Goal: Task Accomplishment & Management: Complete application form

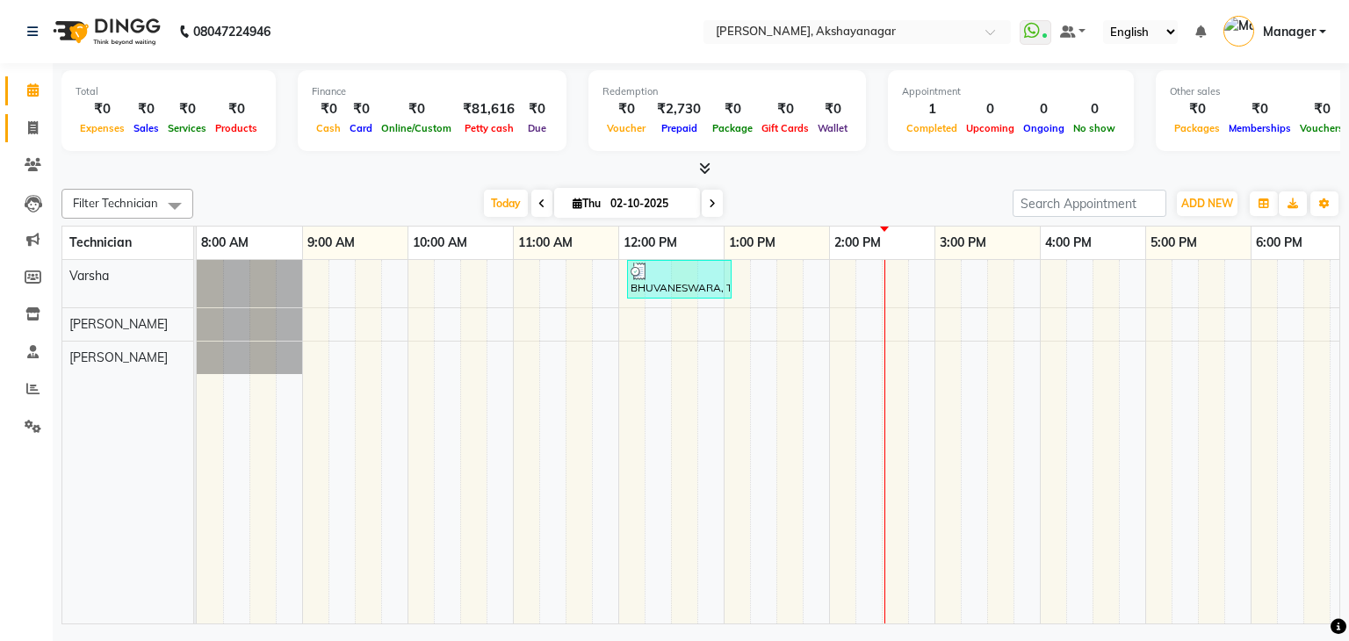
scroll to position [0, 227]
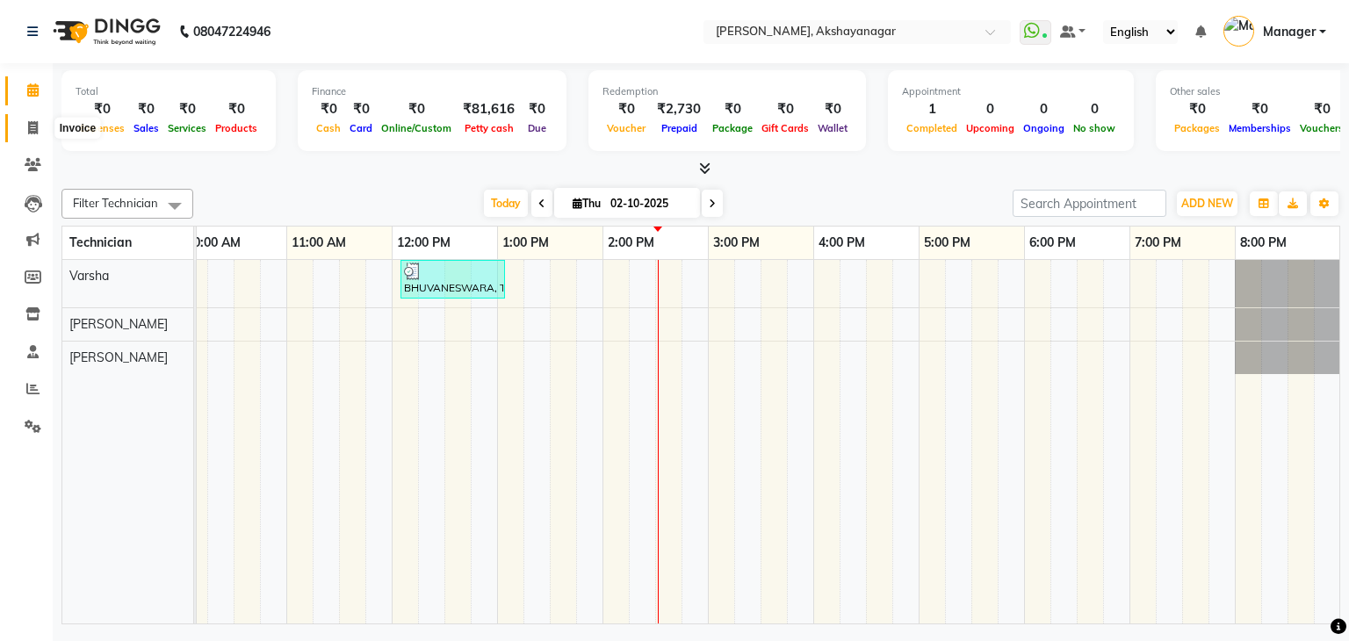
click at [33, 127] on icon at bounding box center [33, 127] width 10 height 13
select select "service"
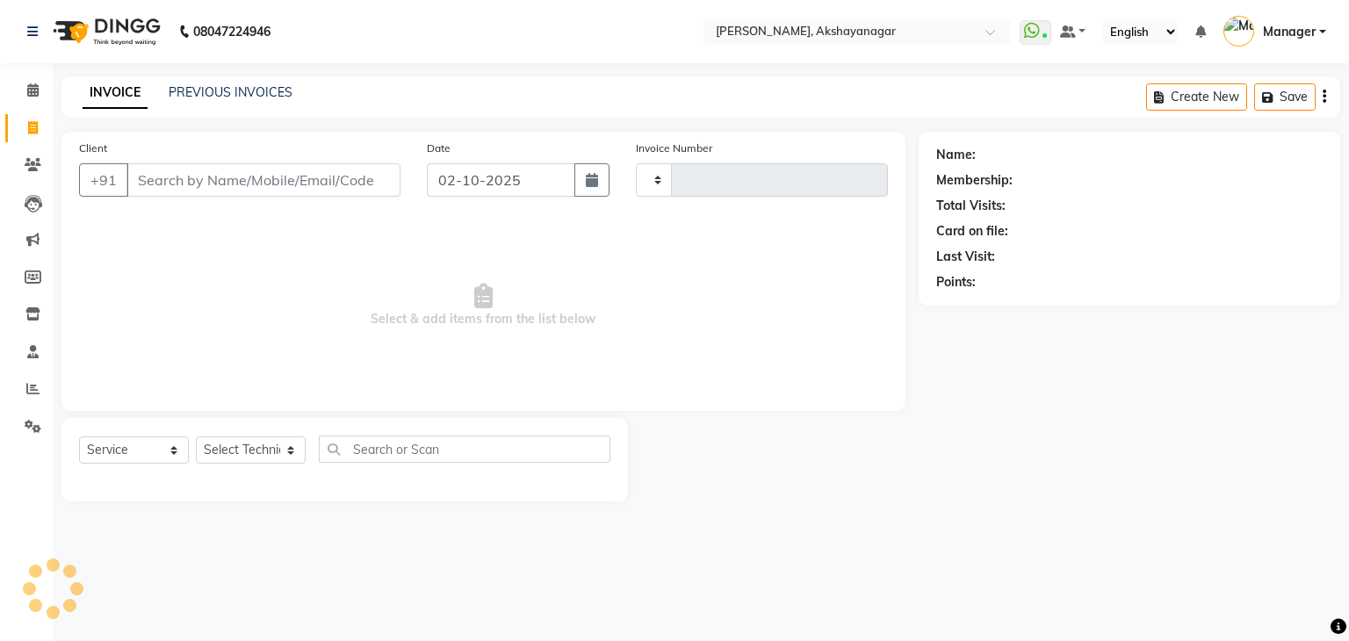
type input "0752"
select select "7395"
click at [247, 180] on input "Client" at bounding box center [263, 179] width 274 height 33
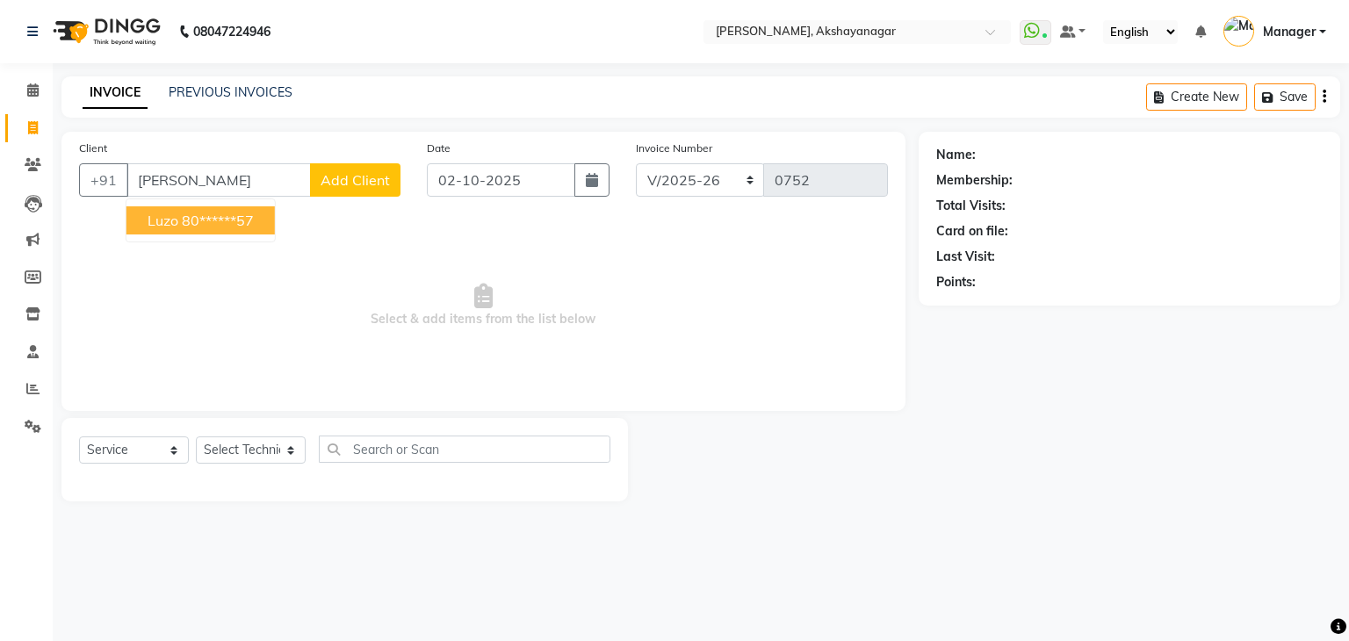
click at [246, 227] on ngb-highlight "80******57" at bounding box center [218, 221] width 72 height 18
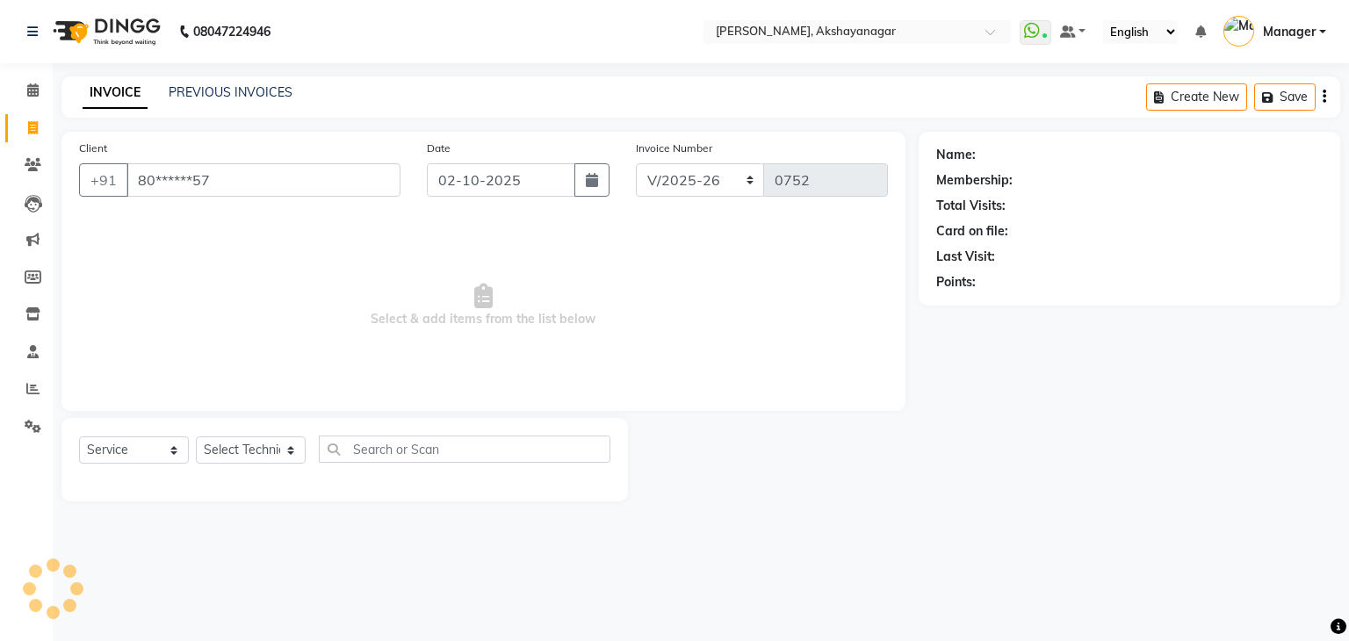
type input "80******57"
select select "1: Object"
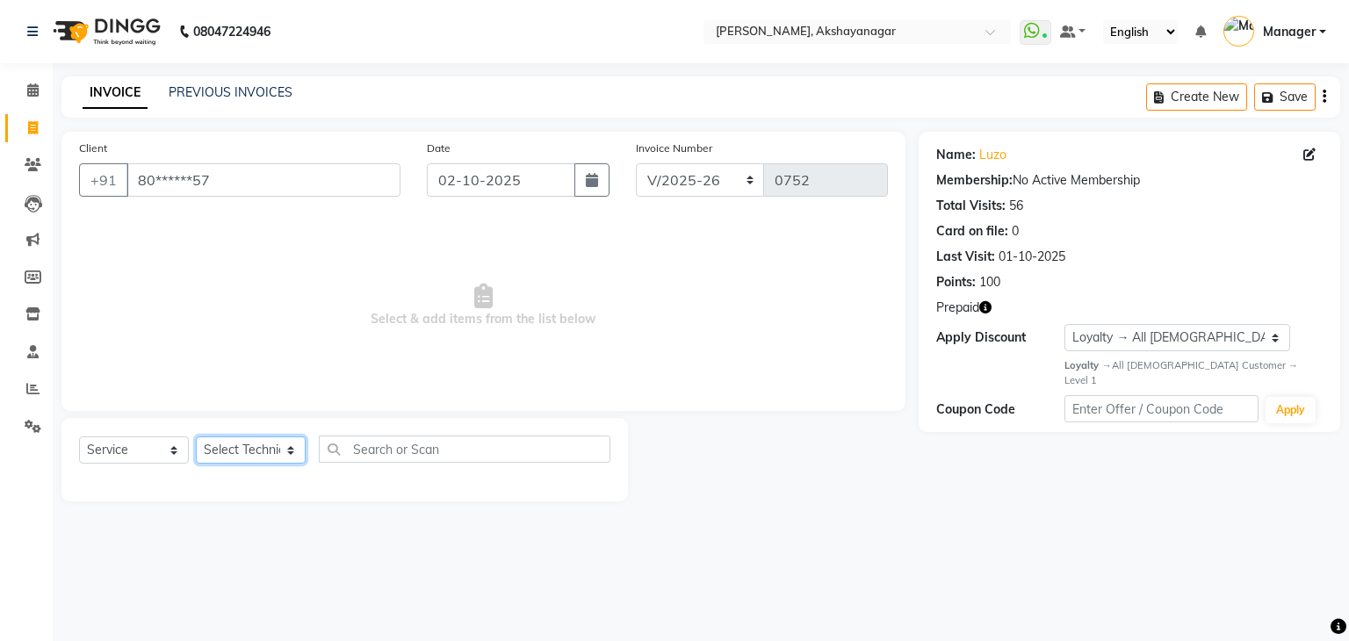
click at [260, 453] on select "Select Technician Manager [PERSON_NAME] [PERSON_NAME]" at bounding box center [251, 449] width 110 height 27
select select "86675"
click at [196, 437] on select "Select Technician Manager [PERSON_NAME] [PERSON_NAME]" at bounding box center [251, 449] width 110 height 27
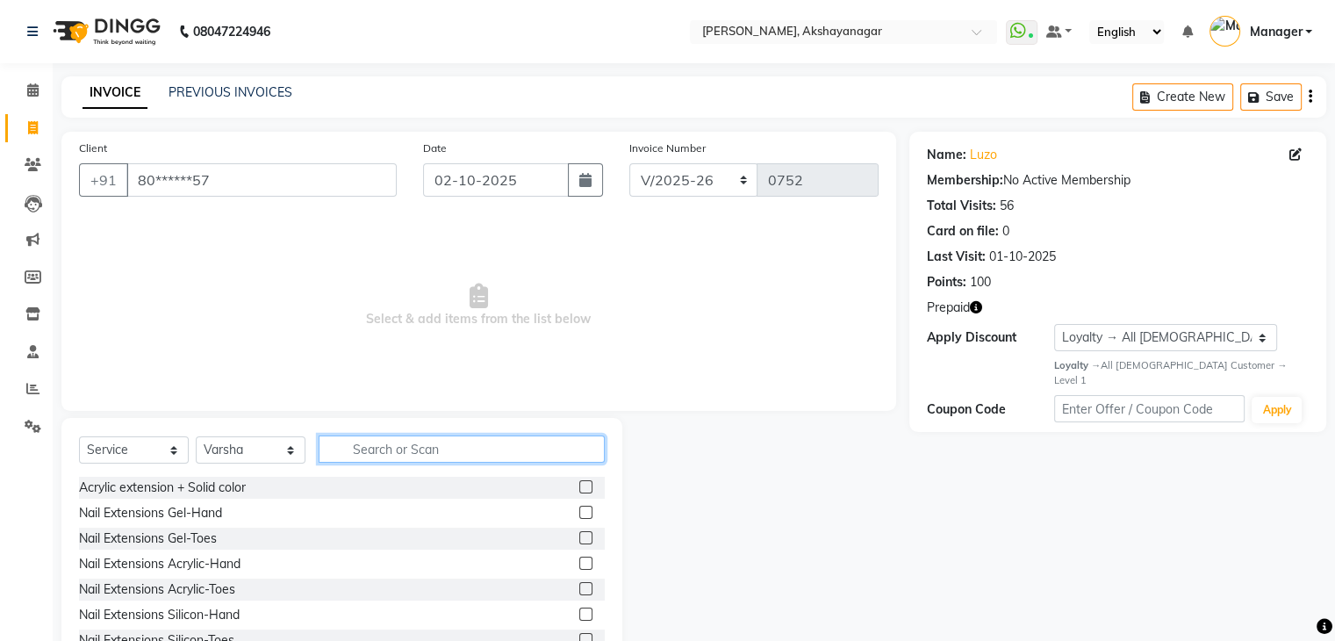
click at [432, 454] on input "text" at bounding box center [462, 448] width 286 height 27
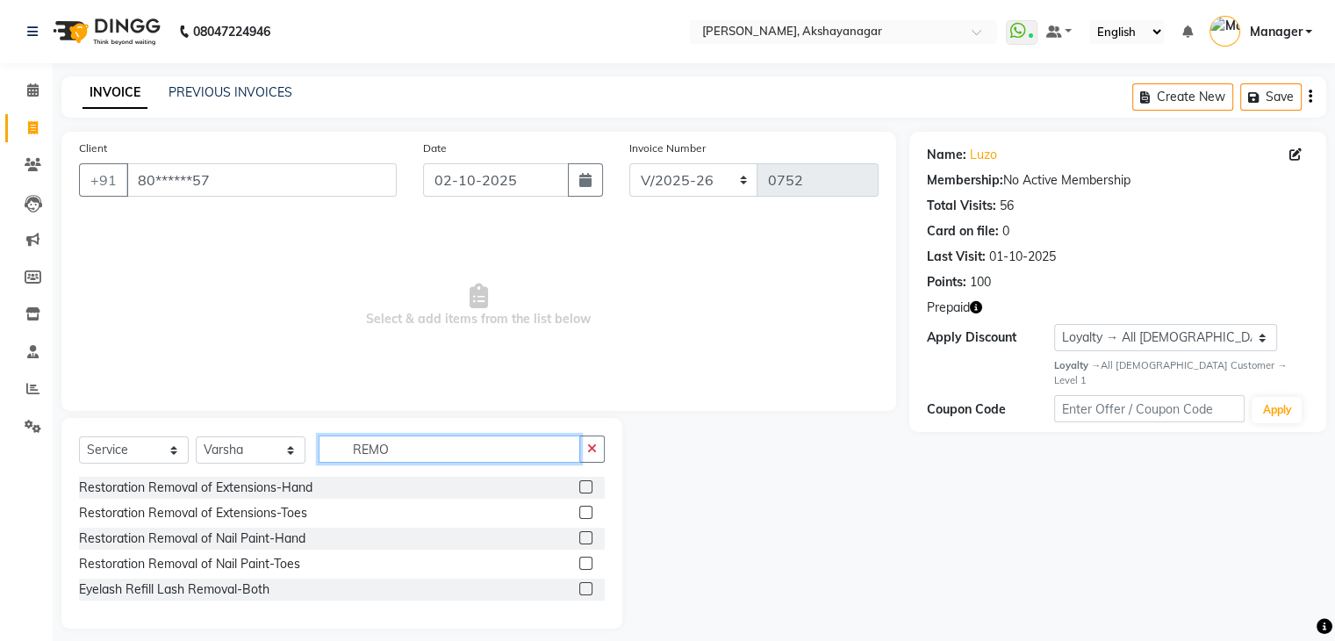
type input "REMO"
click at [586, 488] on label at bounding box center [585, 486] width 13 height 13
click at [586, 488] on input "checkbox" at bounding box center [584, 487] width 11 height 11
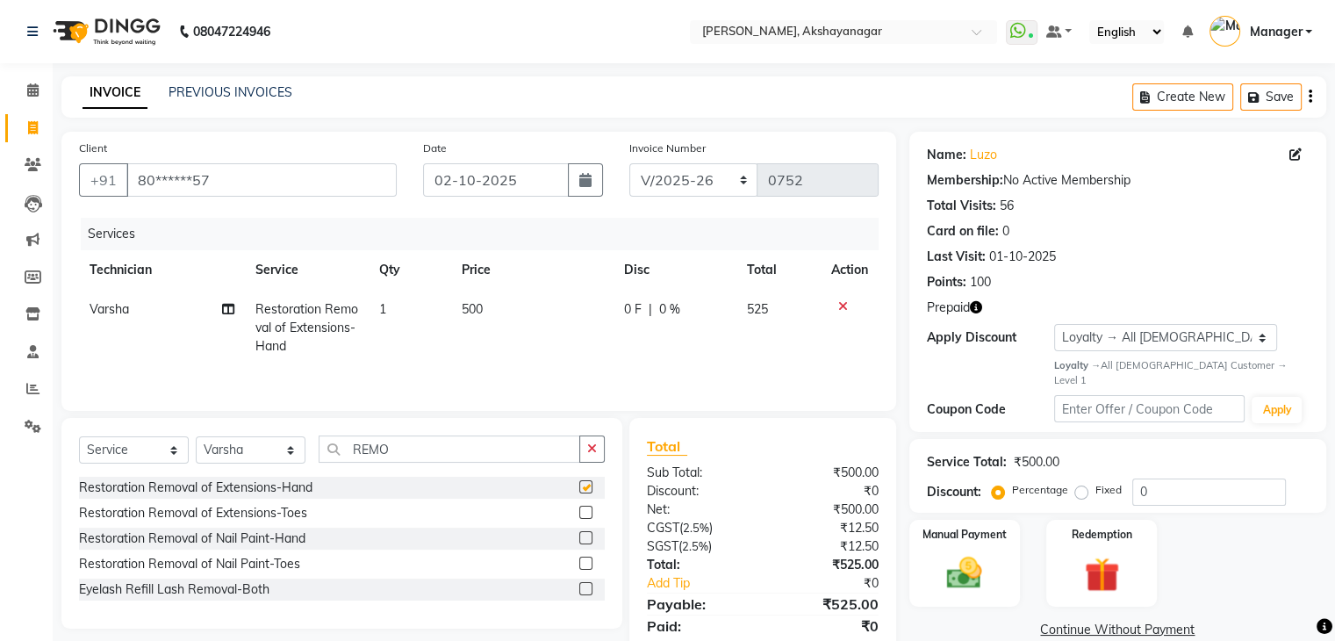
checkbox input "false"
click at [587, 559] on label at bounding box center [585, 563] width 13 height 13
click at [587, 559] on input "checkbox" at bounding box center [584, 563] width 11 height 11
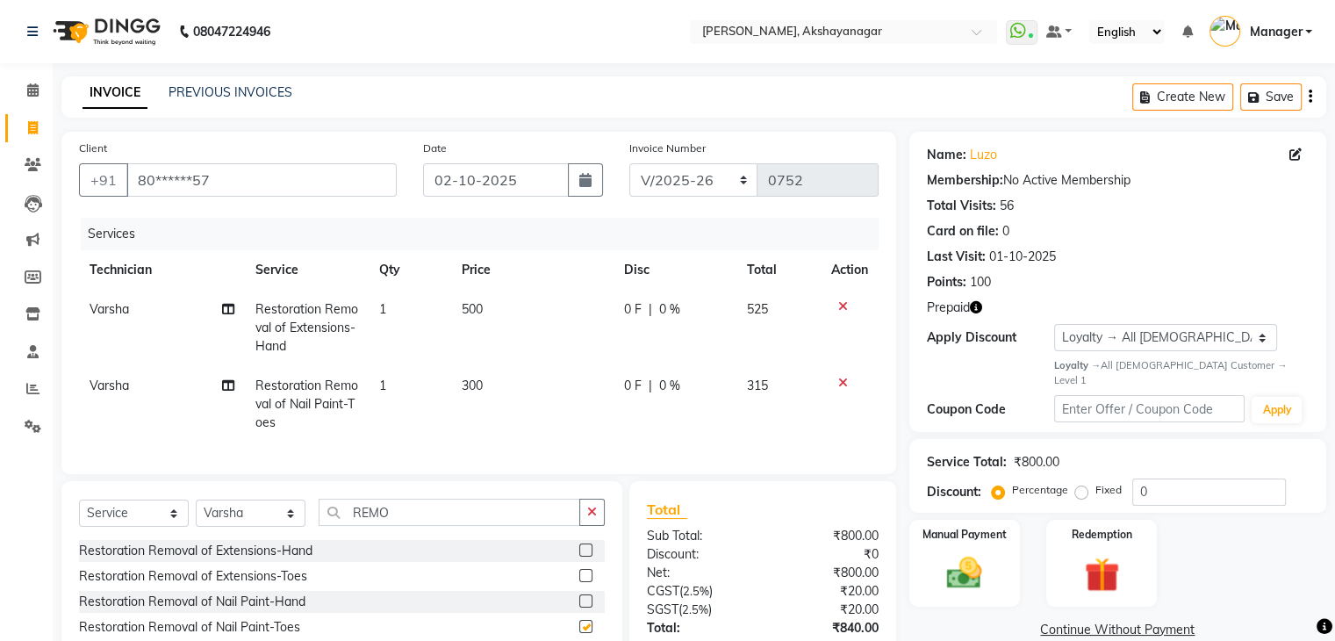
checkbox input "false"
click at [906, 418] on div "Client +91 80******57 Date [DATE] Invoice Number BTH/2025-26 RED/2025-26 V/2025…" at bounding box center [478, 436] width 861 height 608
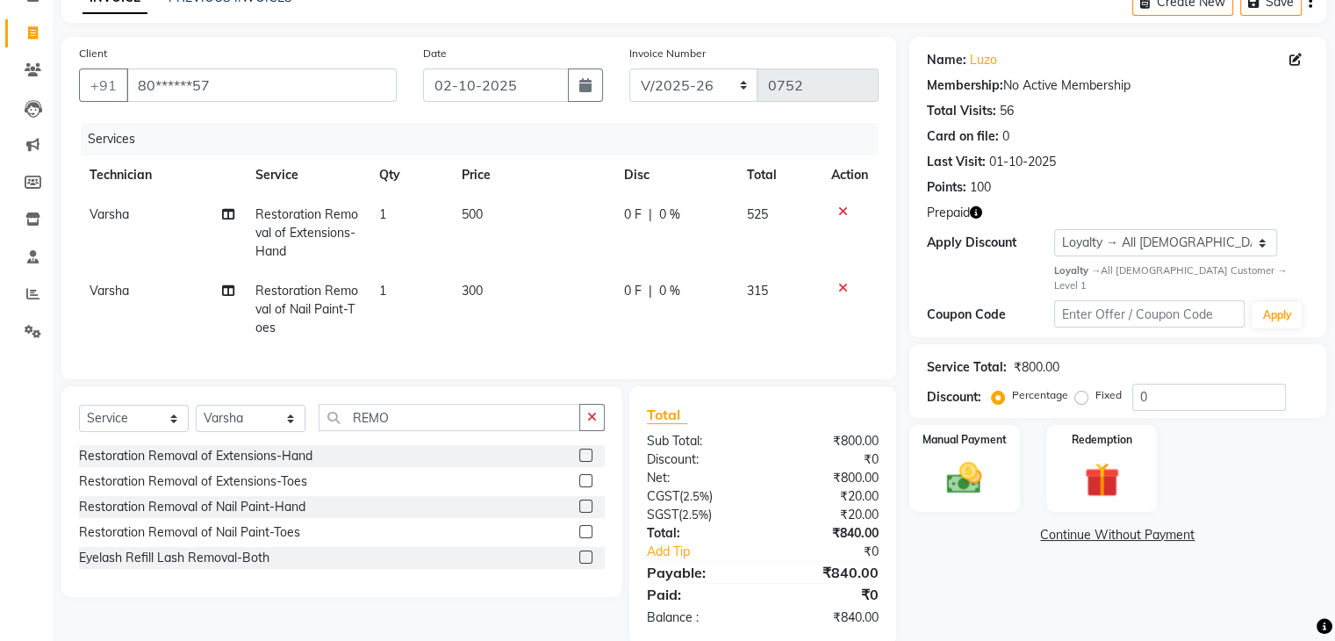
scroll to position [105, 0]
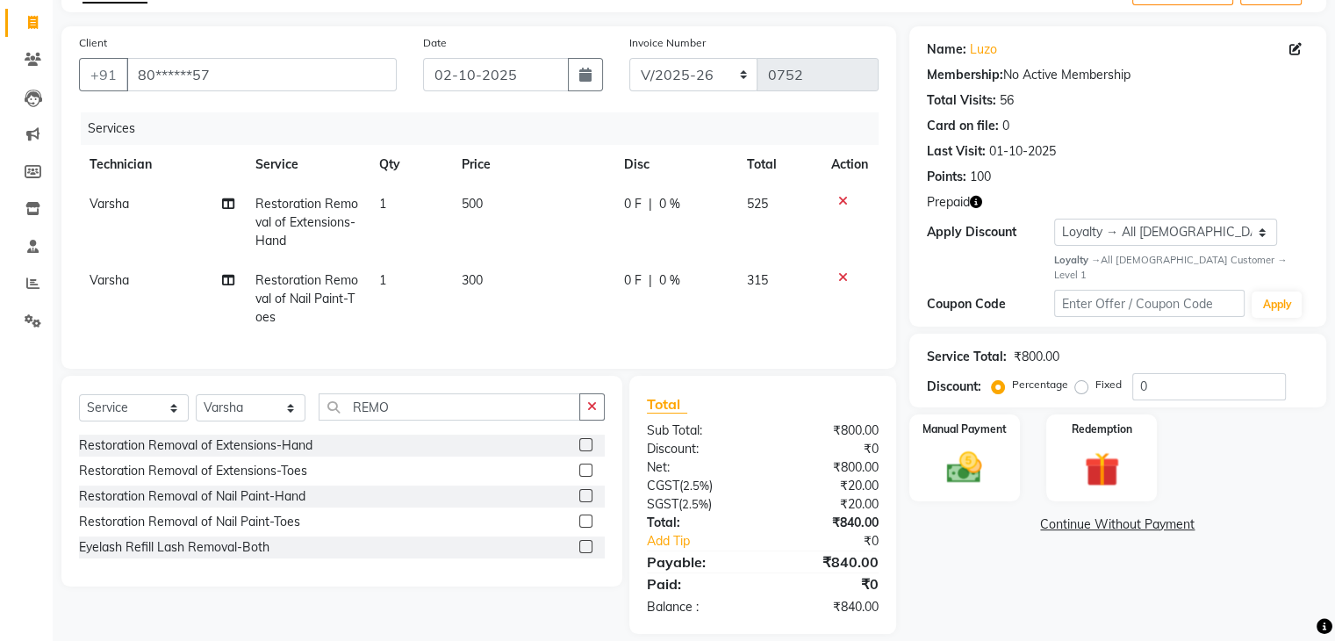
click at [587, 502] on label at bounding box center [585, 495] width 13 height 13
click at [587, 502] on input "checkbox" at bounding box center [584, 496] width 11 height 11
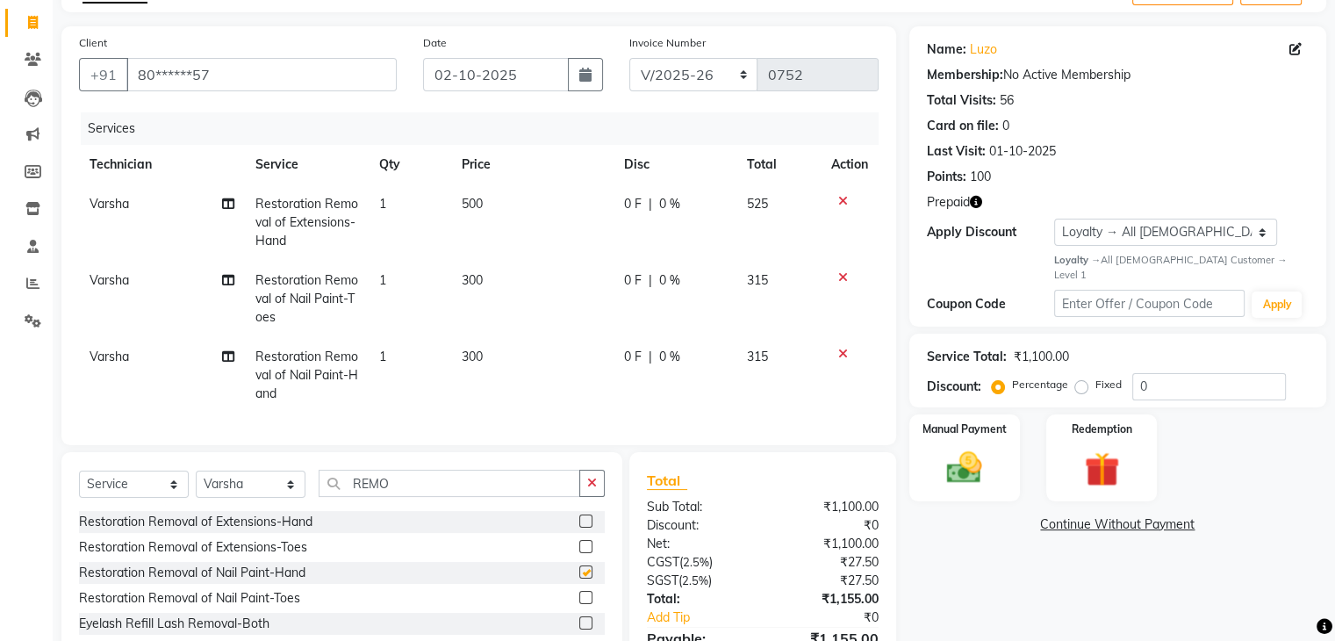
checkbox input "false"
click at [845, 198] on icon at bounding box center [844, 201] width 10 height 12
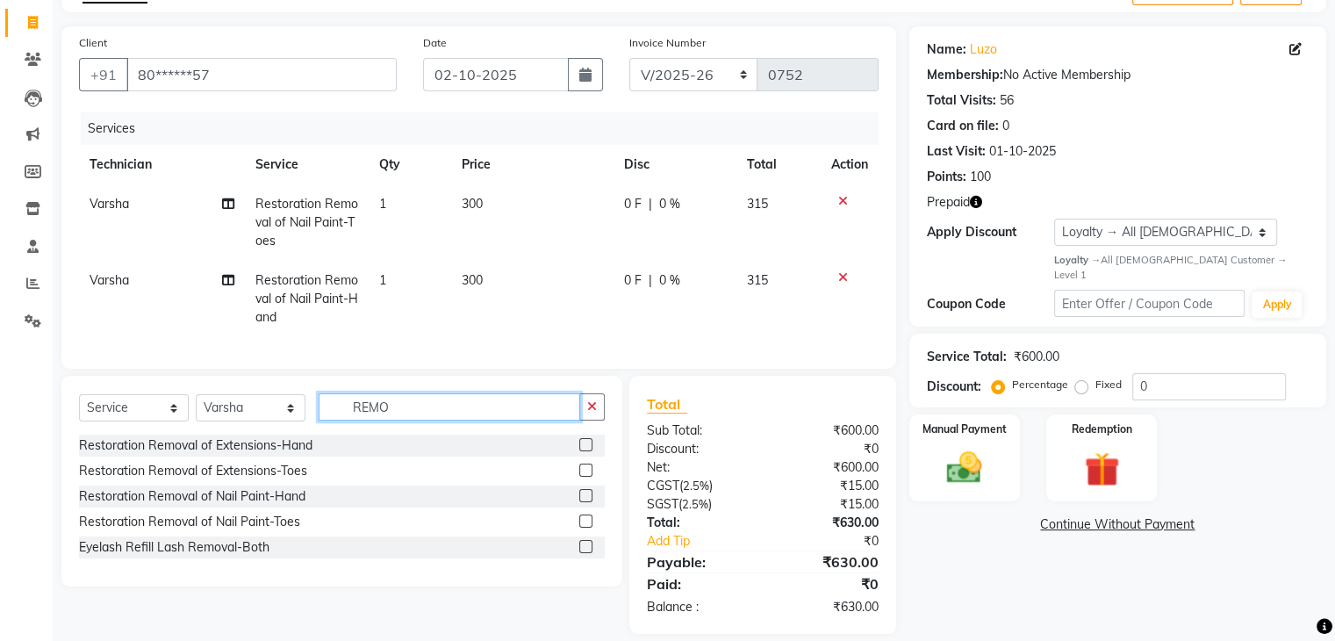
click at [428, 421] on input "REMO" at bounding box center [450, 406] width 262 height 27
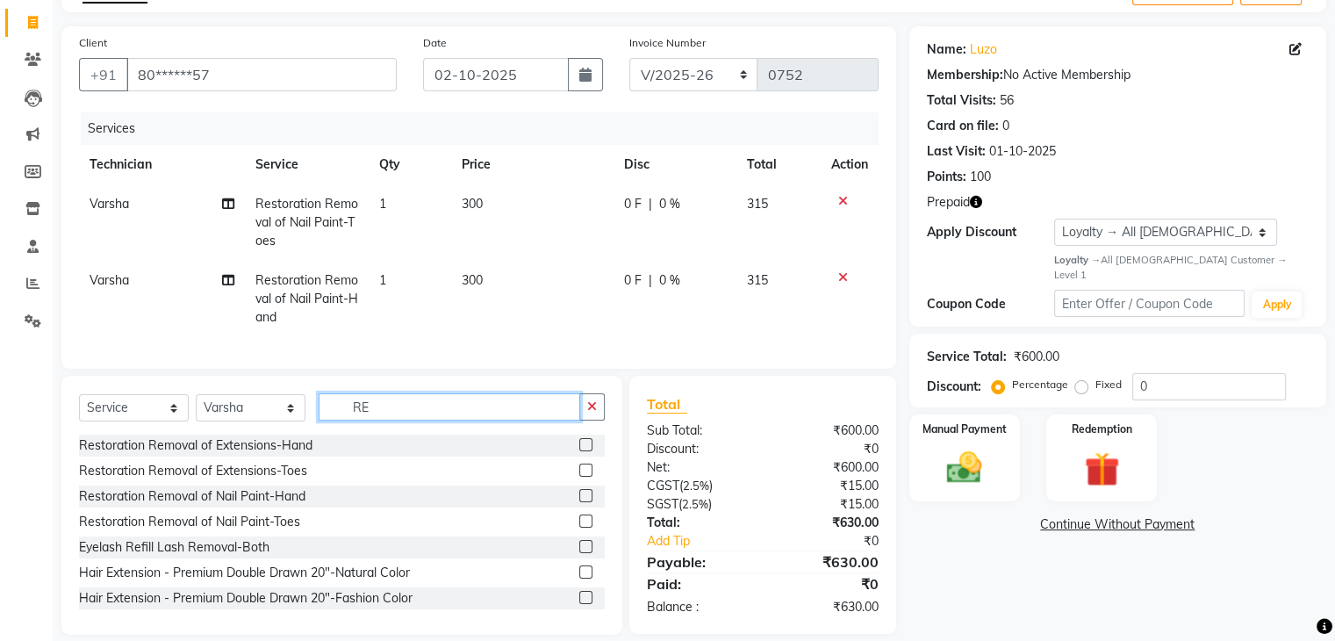
type input "R"
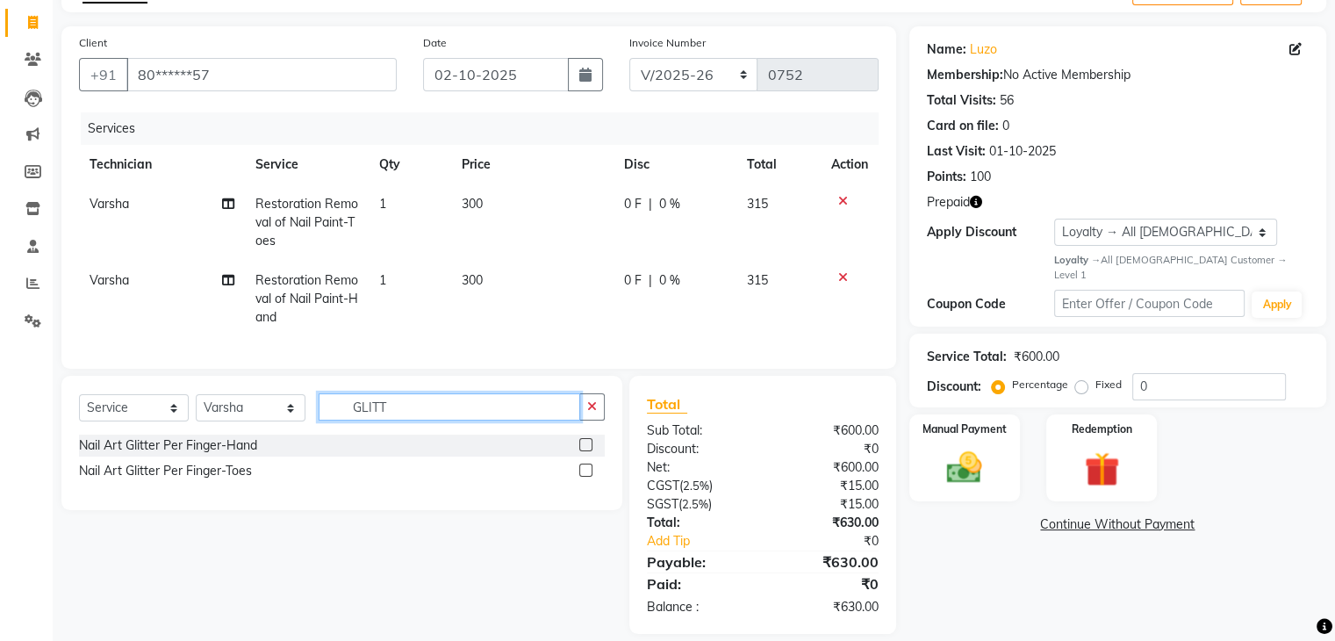
type input "GLITT"
click at [587, 451] on label at bounding box center [585, 444] width 13 height 13
click at [587, 451] on input "checkbox" at bounding box center [584, 445] width 11 height 11
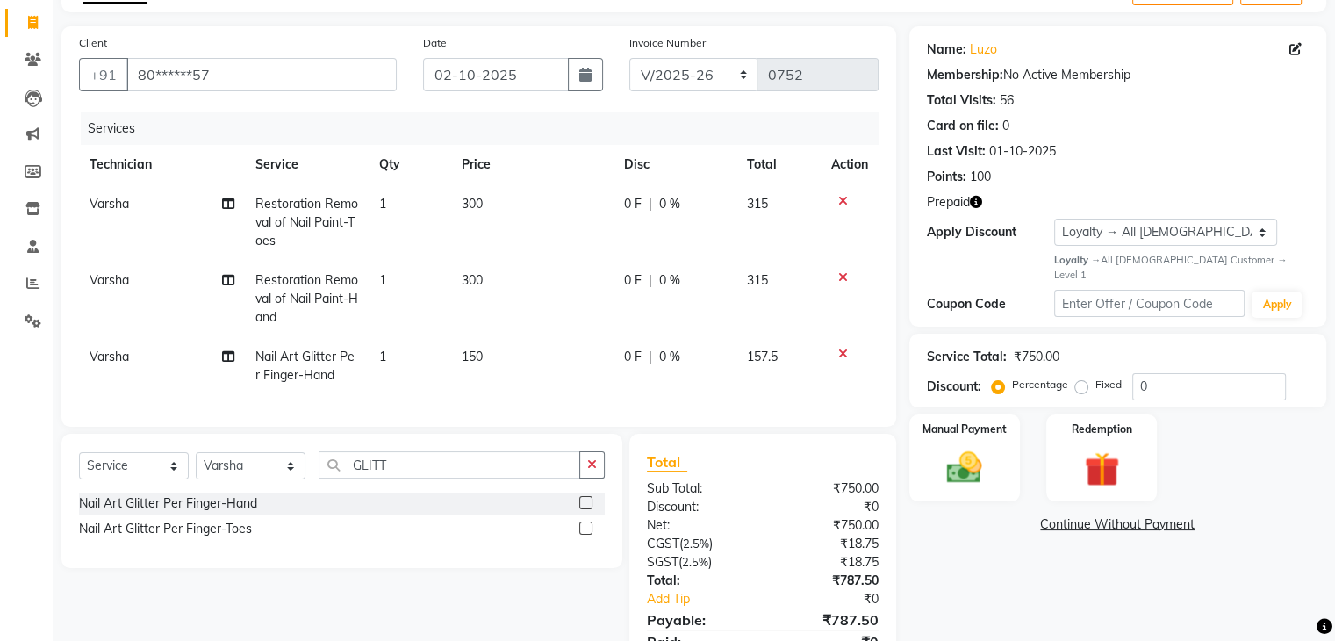
click at [584, 509] on label at bounding box center [585, 502] width 13 height 13
click at [584, 509] on input "checkbox" at bounding box center [584, 503] width 11 height 11
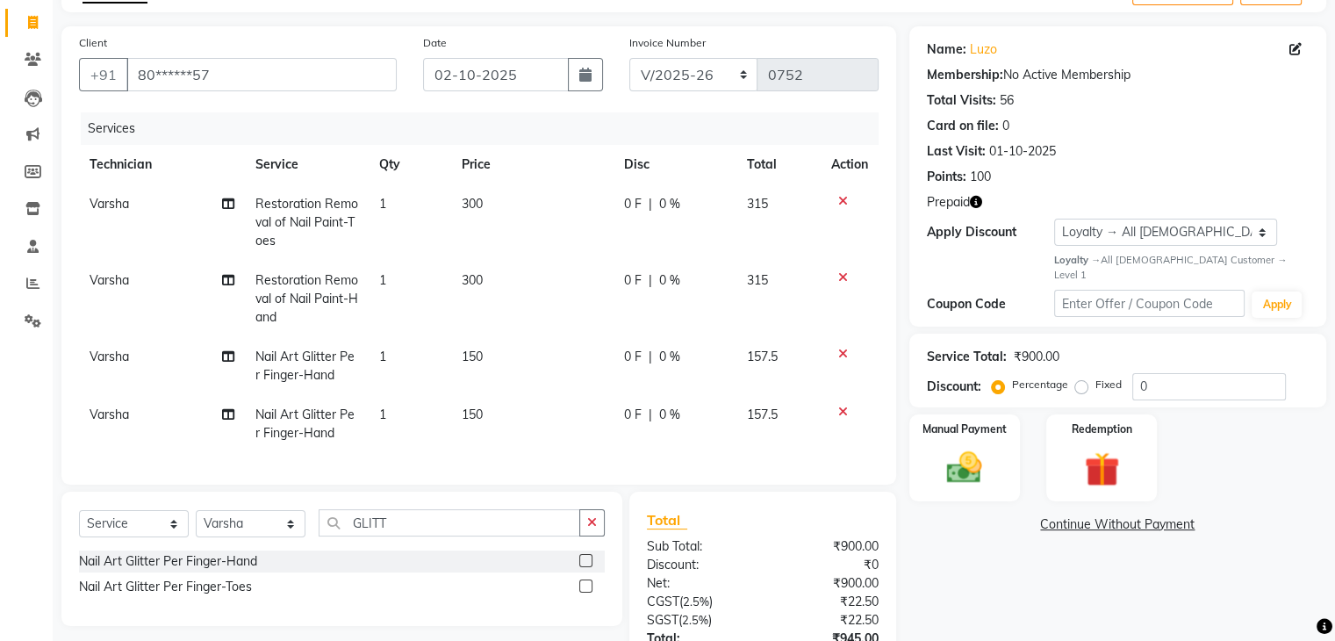
click at [841, 351] on icon at bounding box center [844, 354] width 10 height 12
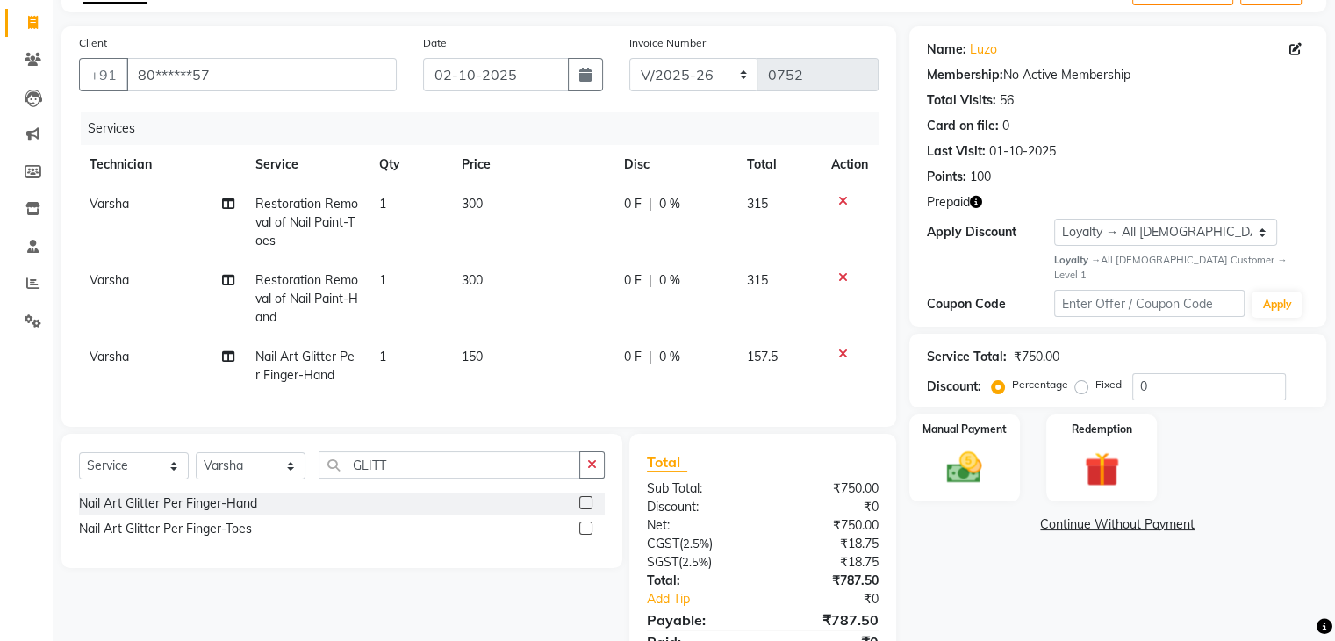
click at [841, 351] on icon at bounding box center [844, 354] width 10 height 12
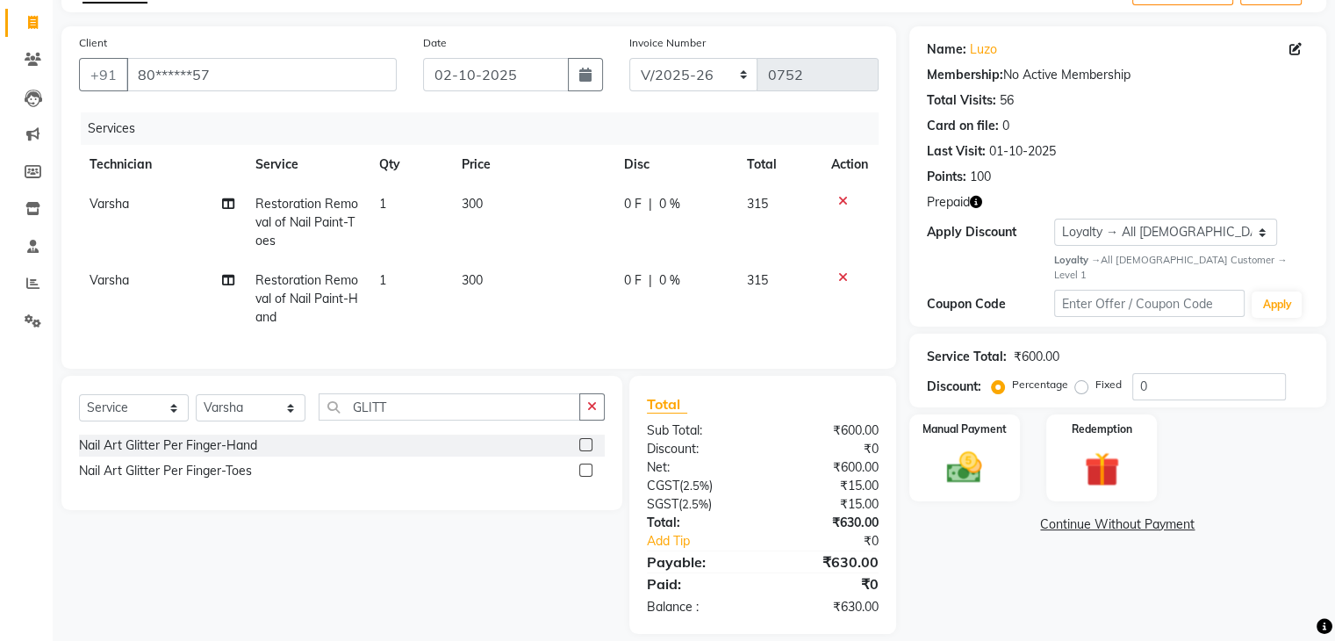
click at [587, 451] on label at bounding box center [585, 444] width 13 height 13
click at [587, 451] on input "checkbox" at bounding box center [584, 445] width 11 height 11
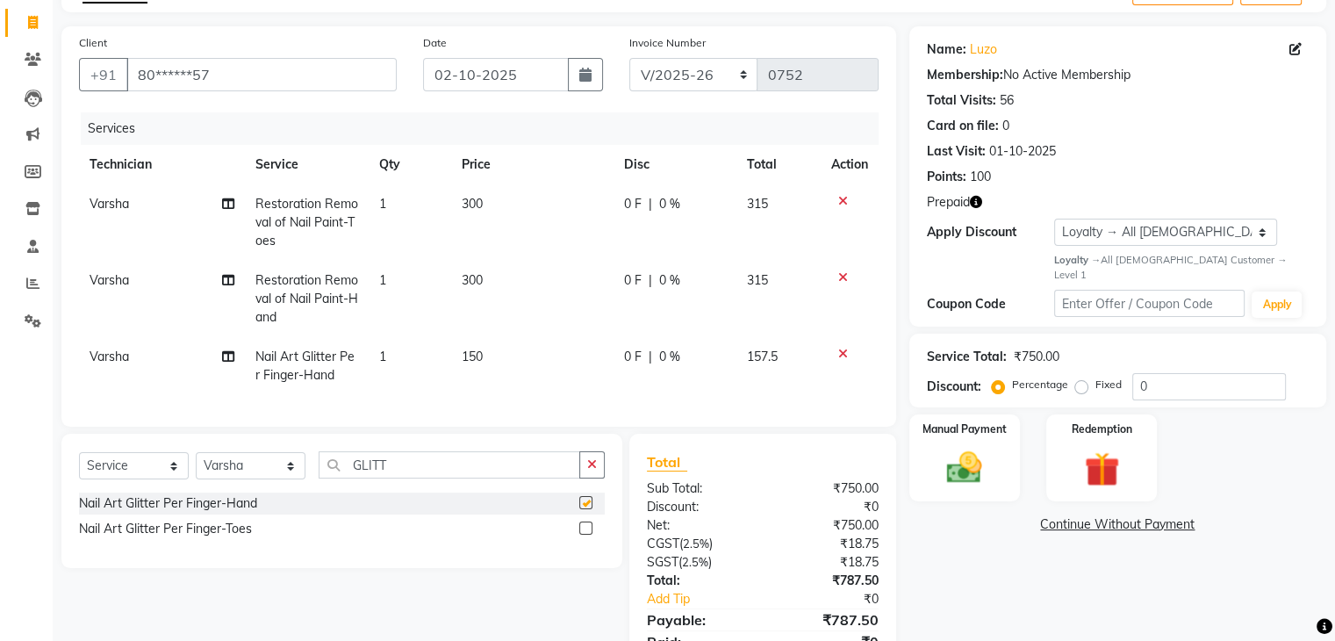
checkbox input "false"
click at [584, 535] on label at bounding box center [585, 528] width 13 height 13
click at [584, 535] on input "checkbox" at bounding box center [584, 528] width 11 height 11
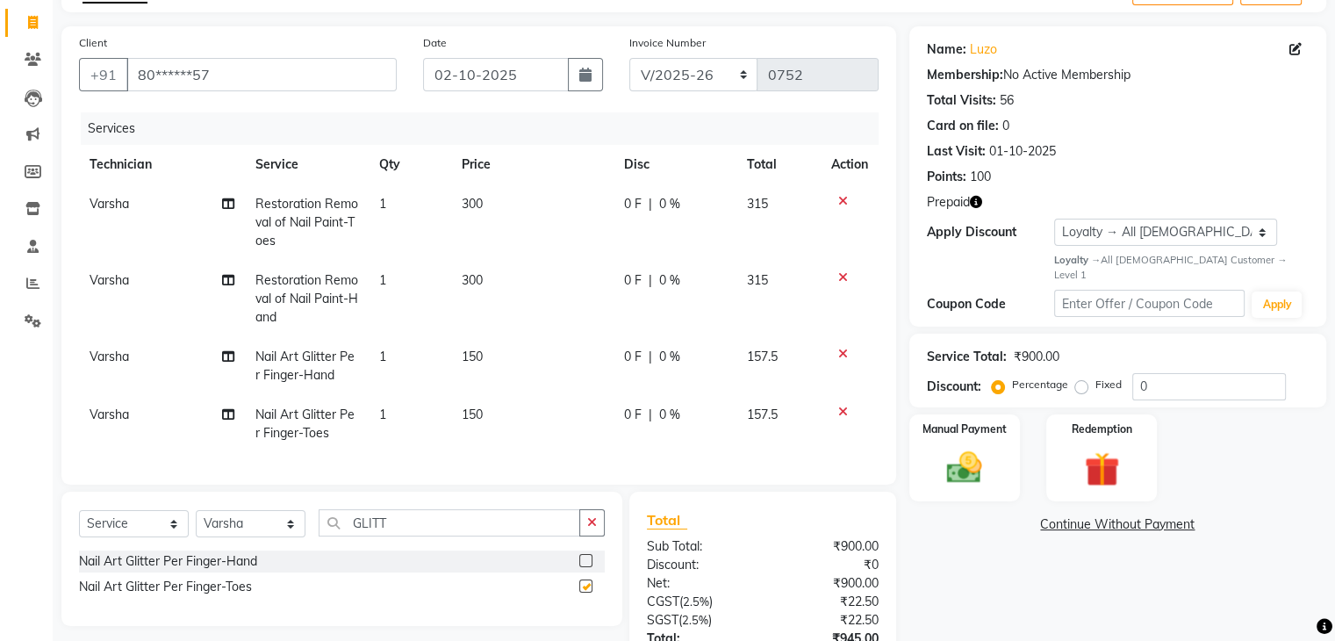
checkbox input "false"
click at [390, 357] on td "1" at bounding box center [410, 366] width 83 height 58
select select "86675"
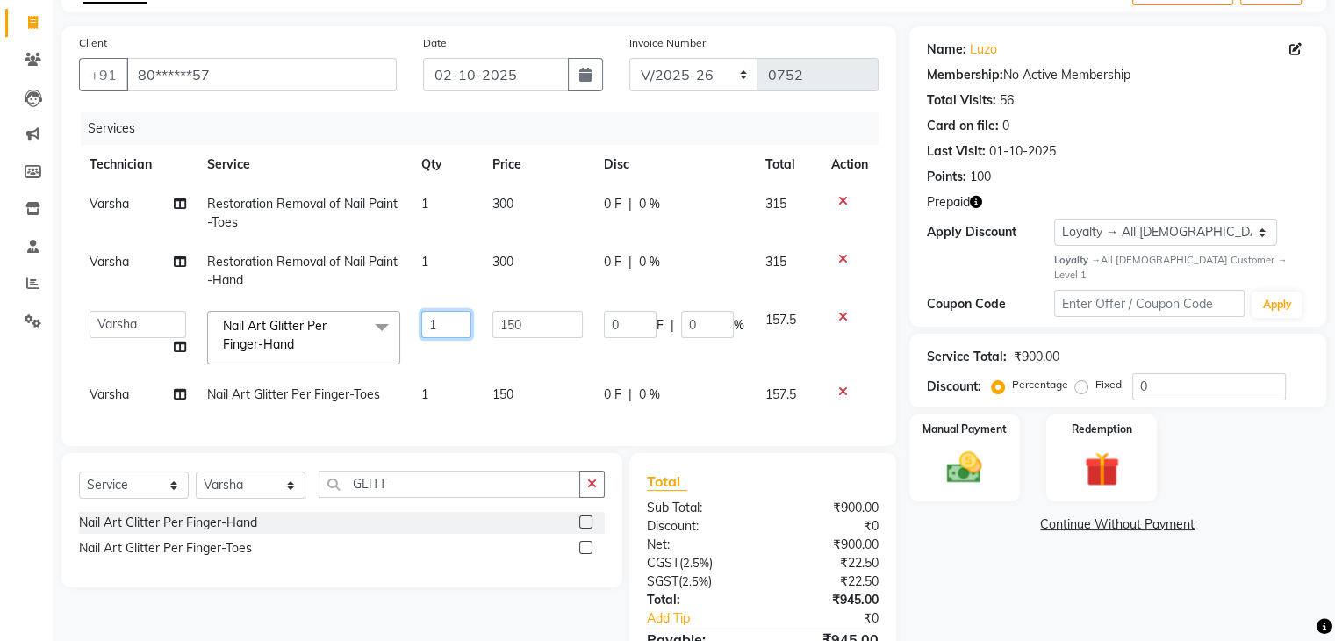
click at [443, 331] on input "1" at bounding box center [446, 324] width 50 height 27
type input "10"
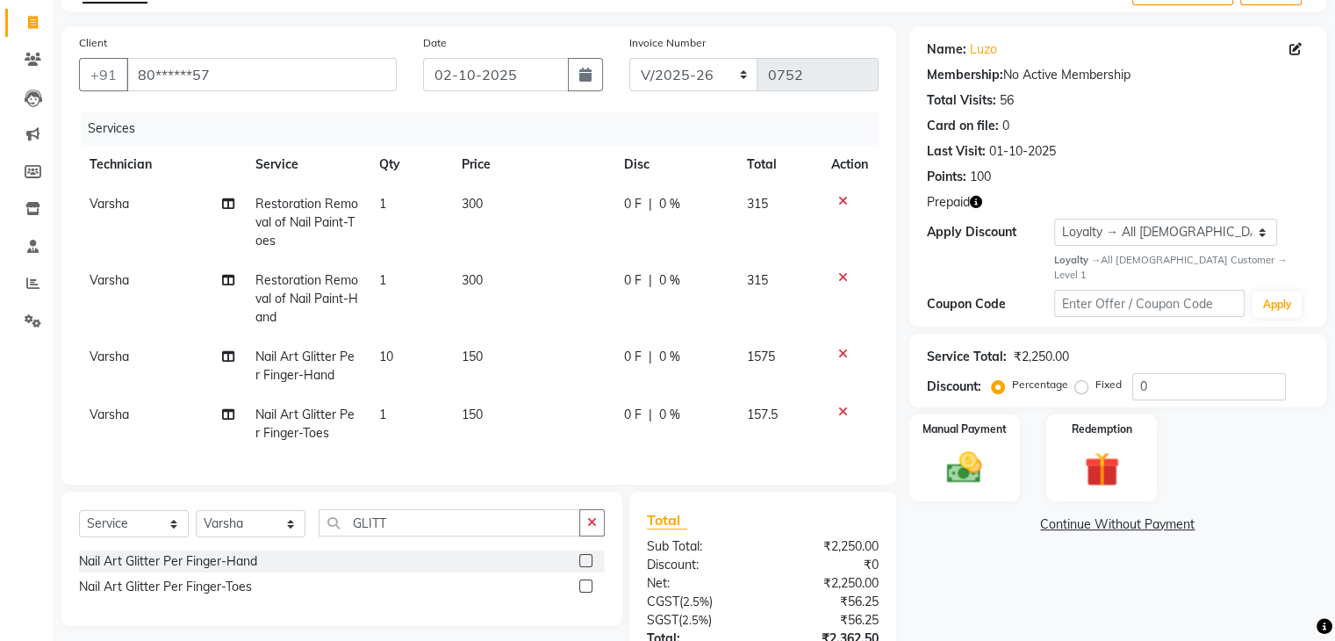
click at [432, 392] on tbody "[PERSON_NAME] Restoration Removal of Nail Paint-Toes 1 300 0 F | 0 % 315 [PERSO…" at bounding box center [479, 318] width 800 height 269
click at [400, 412] on td "1" at bounding box center [410, 424] width 83 height 58
select select "86675"
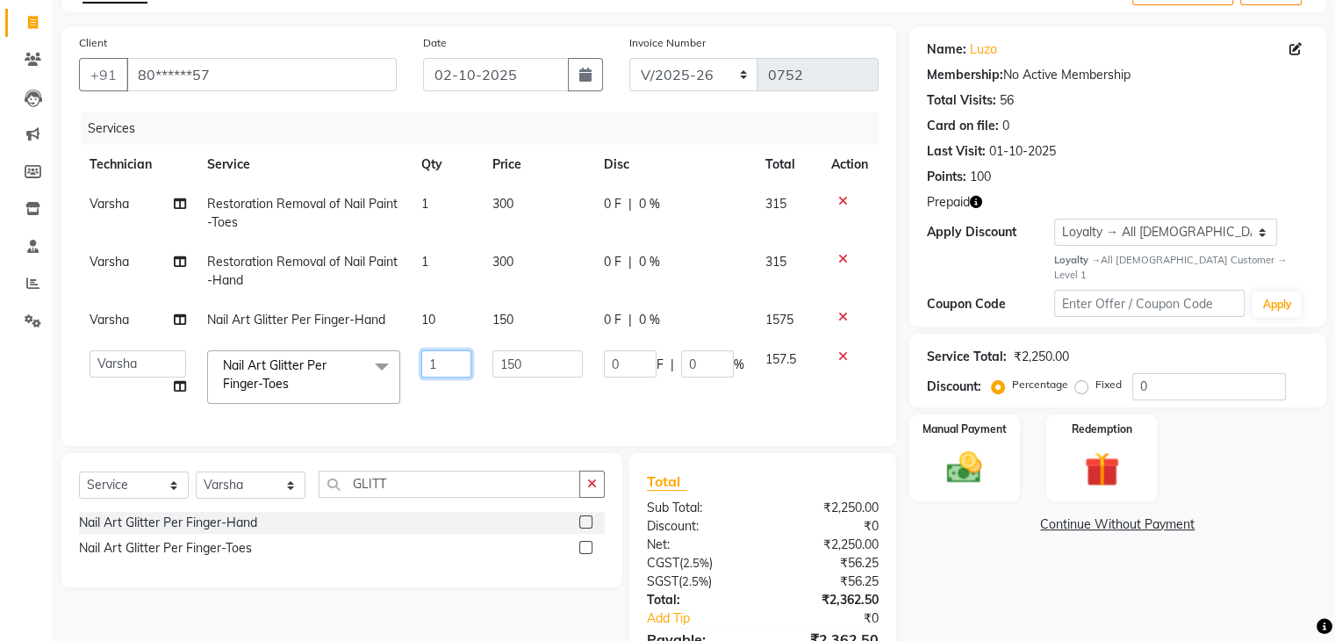
click at [464, 365] on input "1" at bounding box center [446, 363] width 50 height 27
type input "10"
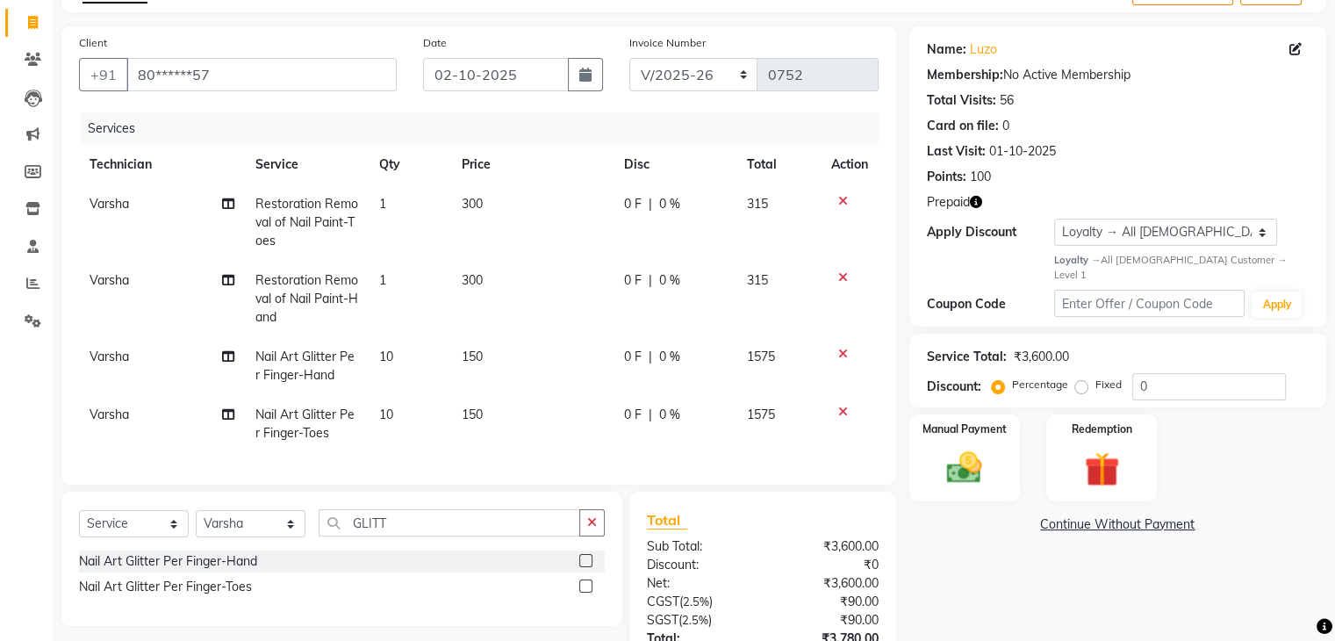
click at [113, 395] on td "Varsha" at bounding box center [161, 424] width 165 height 58
select select "86675"
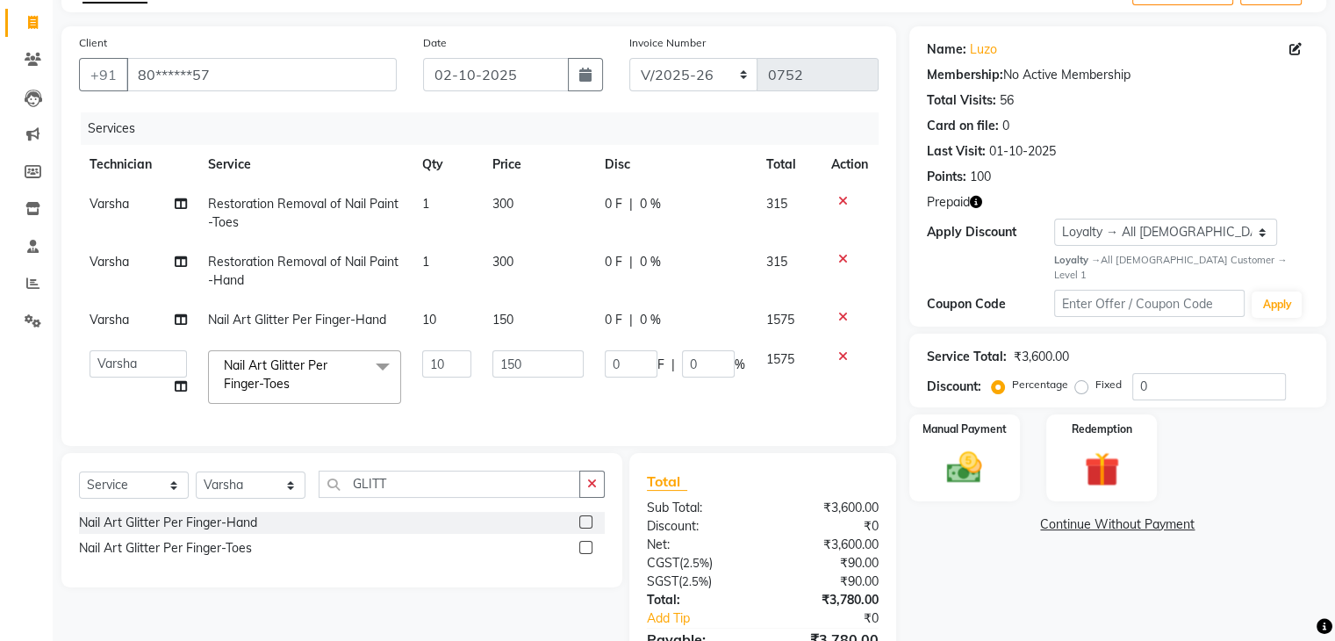
click at [119, 209] on span "Varsha" at bounding box center [110, 204] width 40 height 16
select select "86675"
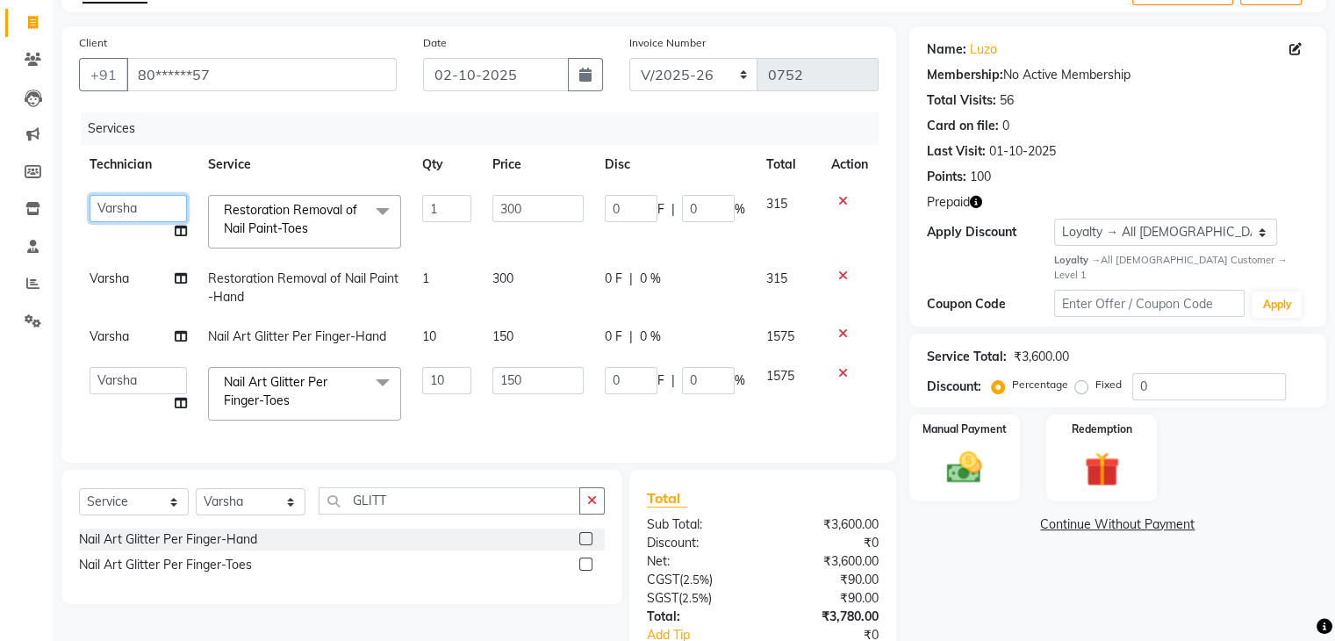
click at [119, 209] on select "Manager [PERSON_NAME] [PERSON_NAME]" at bounding box center [138, 208] width 97 height 27
select select "88607"
click at [135, 382] on select "Manager [PERSON_NAME] [PERSON_NAME]" at bounding box center [138, 380] width 97 height 27
select select "88607"
click at [133, 417] on td "Manager [PERSON_NAME] [PERSON_NAME]" at bounding box center [138, 393] width 119 height 75
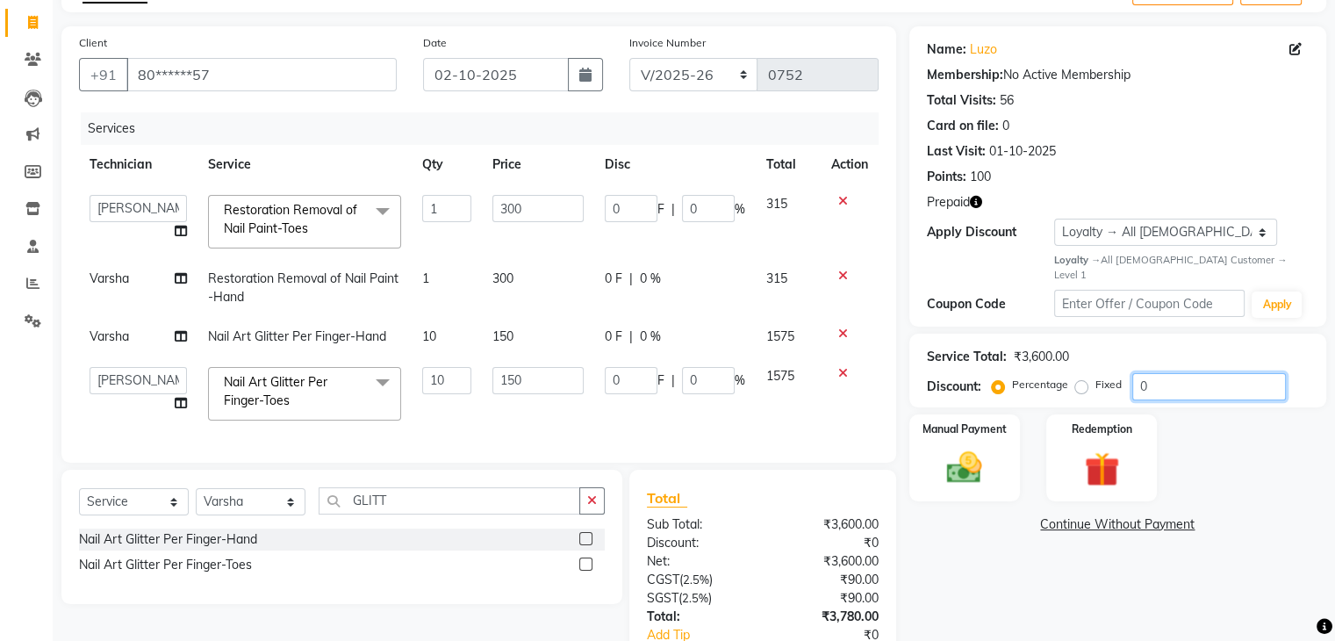
click at [1150, 377] on input "0" at bounding box center [1210, 386] width 154 height 27
type input "02"
type input "6"
type input "2"
type input "30"
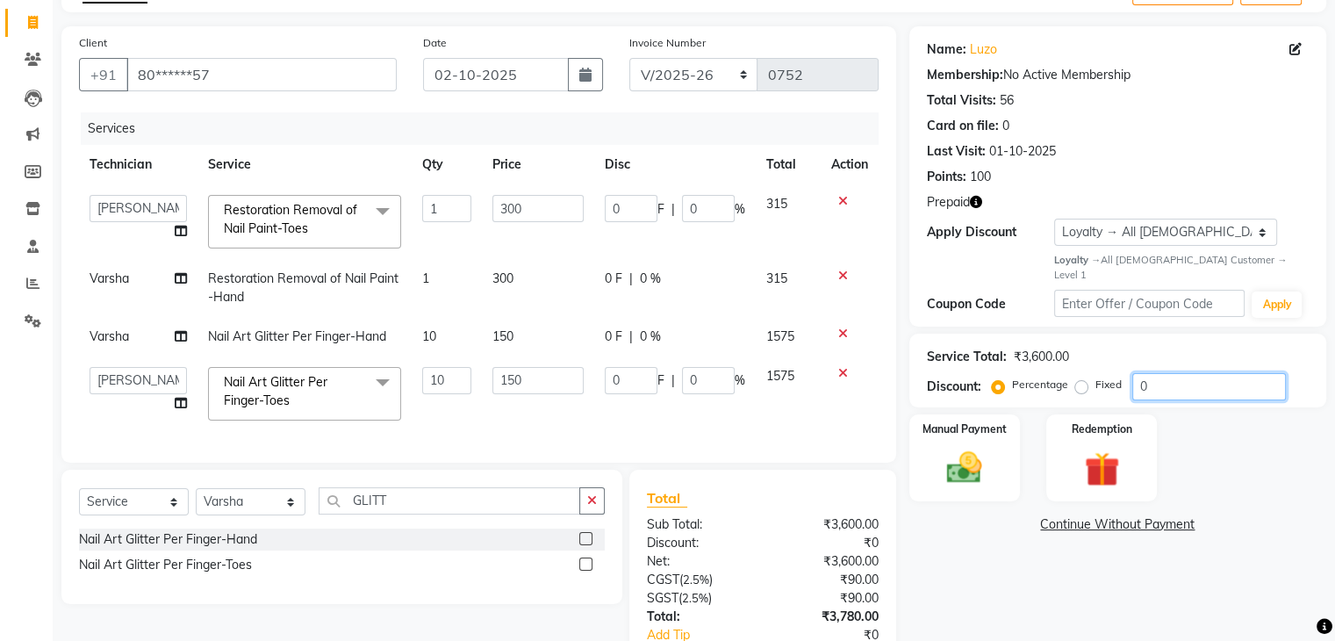
type input "2"
type input "025"
type input "75"
type input "25"
type input "375"
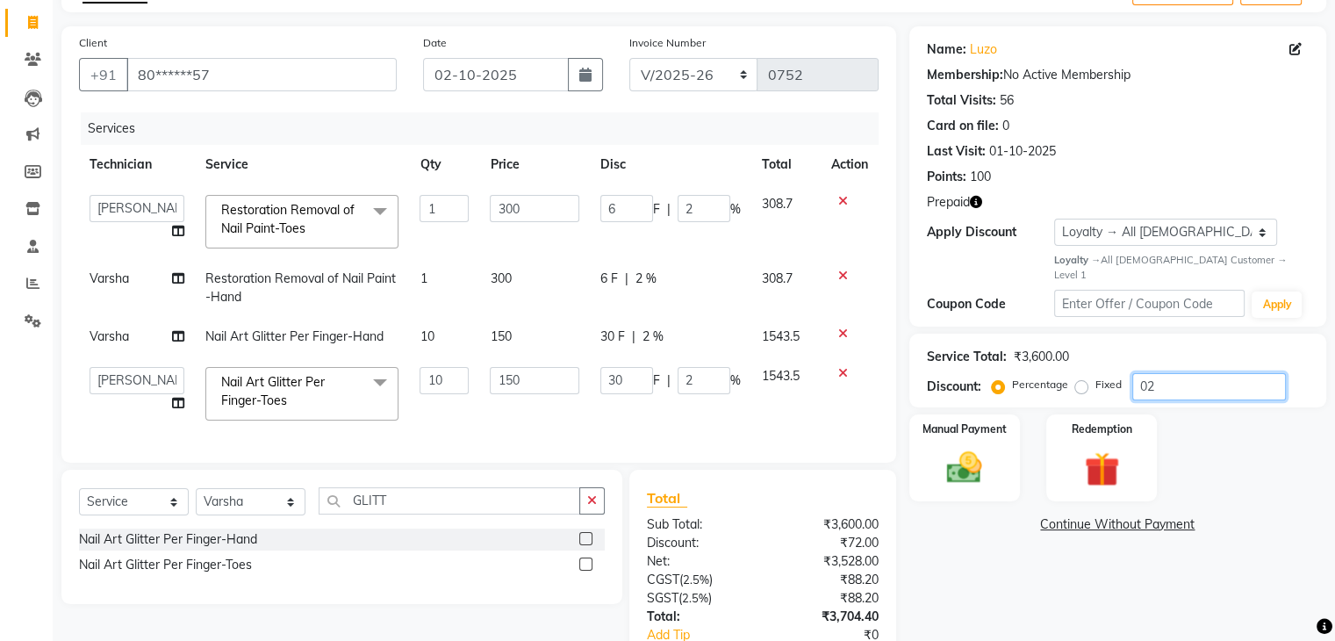
type input "25"
type input "02"
type input "6"
type input "2"
type input "30"
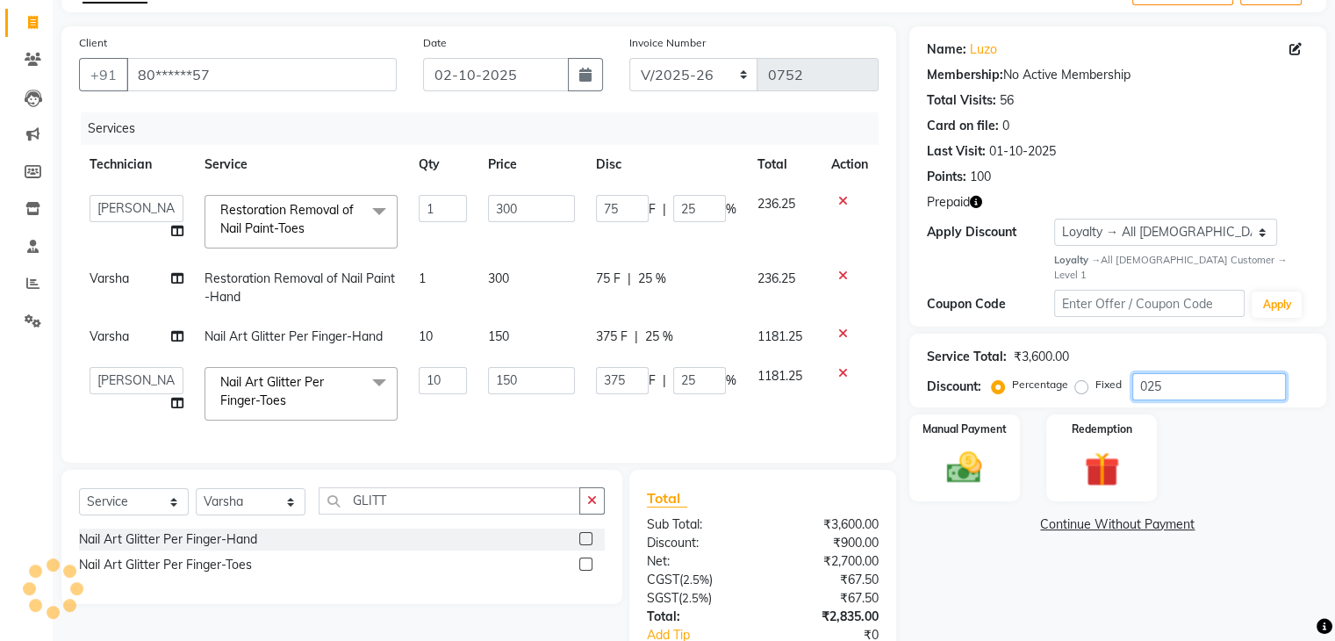
type input "2"
type input "0"
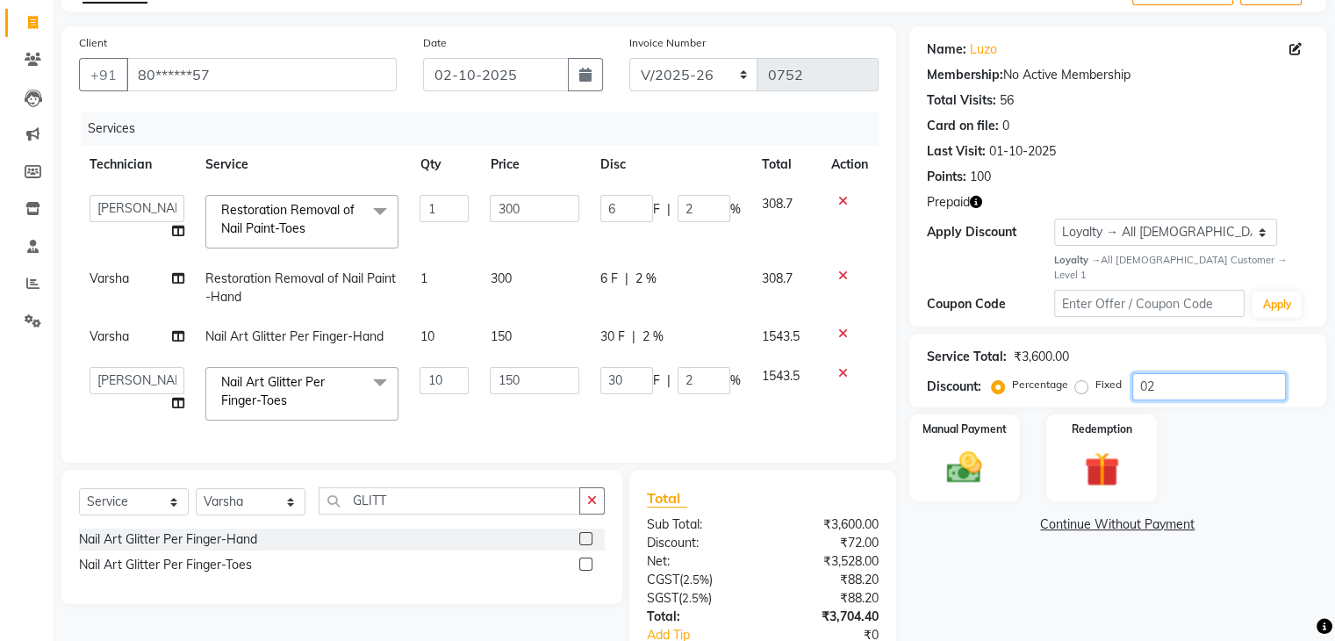
type input "0"
type input "2"
type input "6"
type input "2"
type input "30"
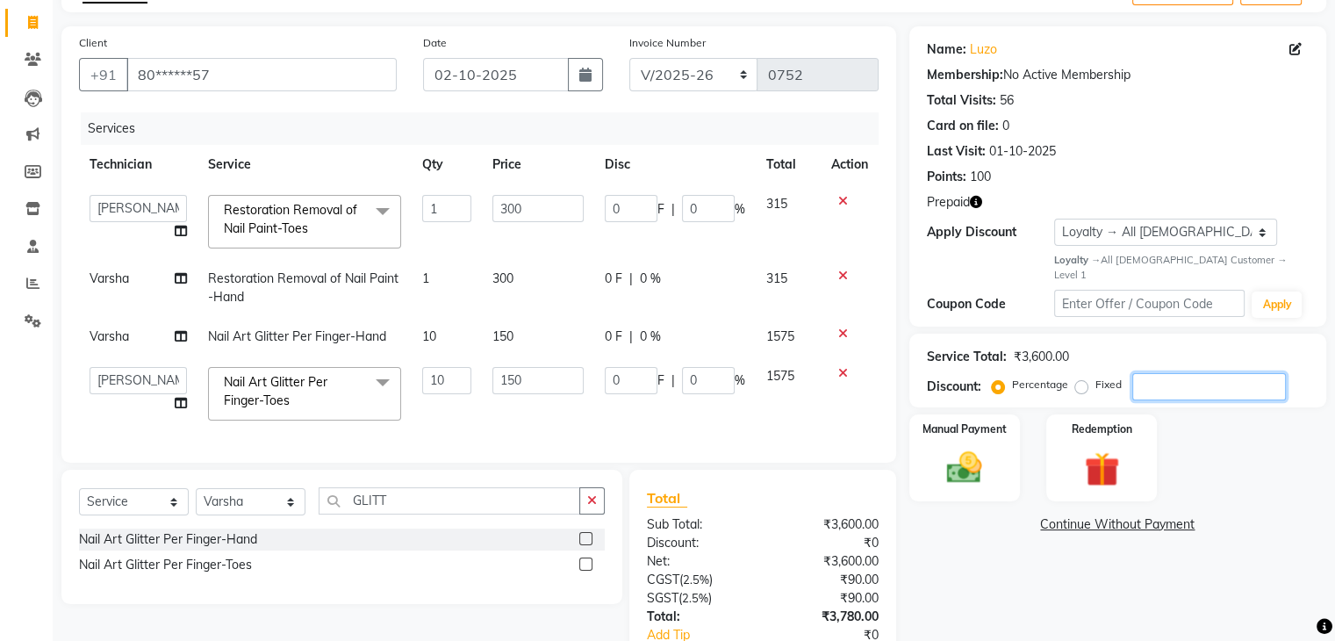
type input "2"
type input "25"
type input "75"
type input "25"
type input "375"
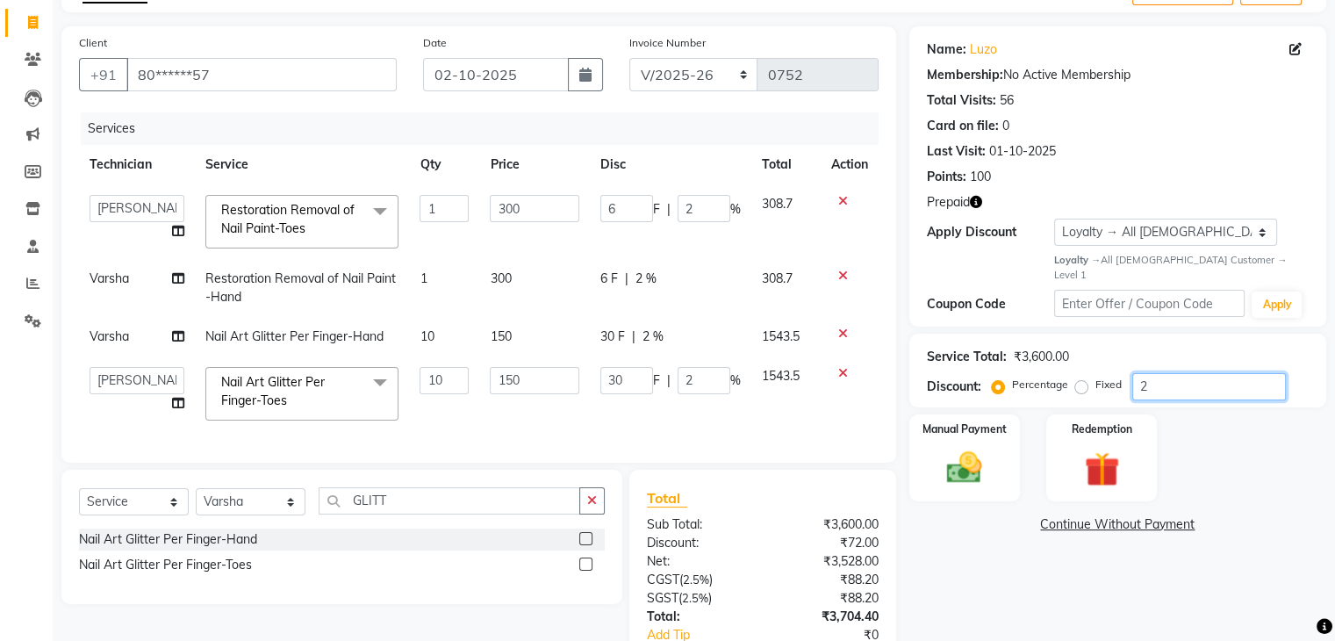
type input "25"
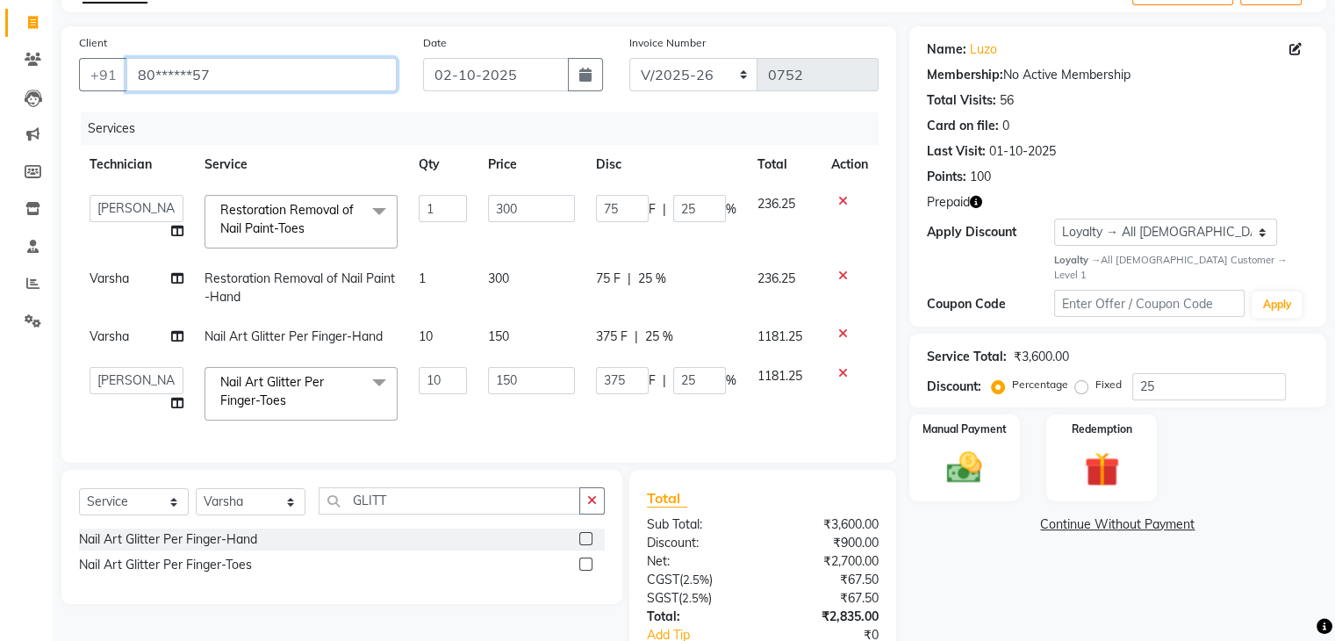
click at [303, 78] on input "80******57" at bounding box center [261, 74] width 270 height 33
type input "80"
type input "0"
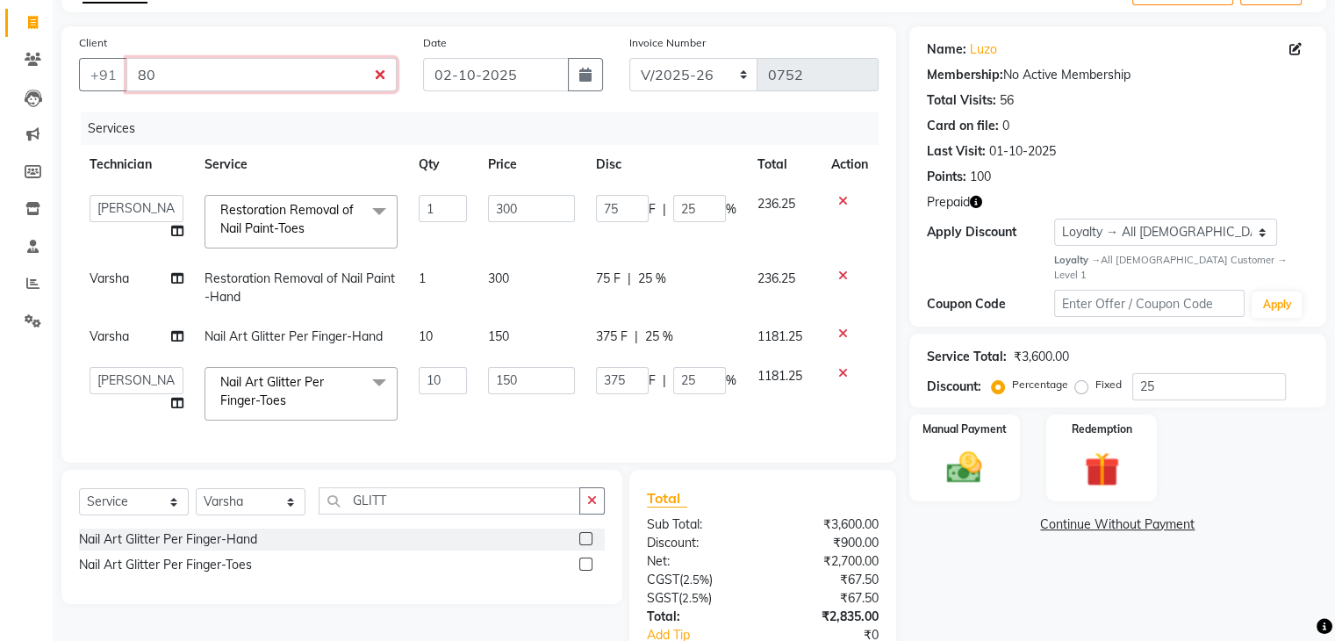
type input "0"
type input "8"
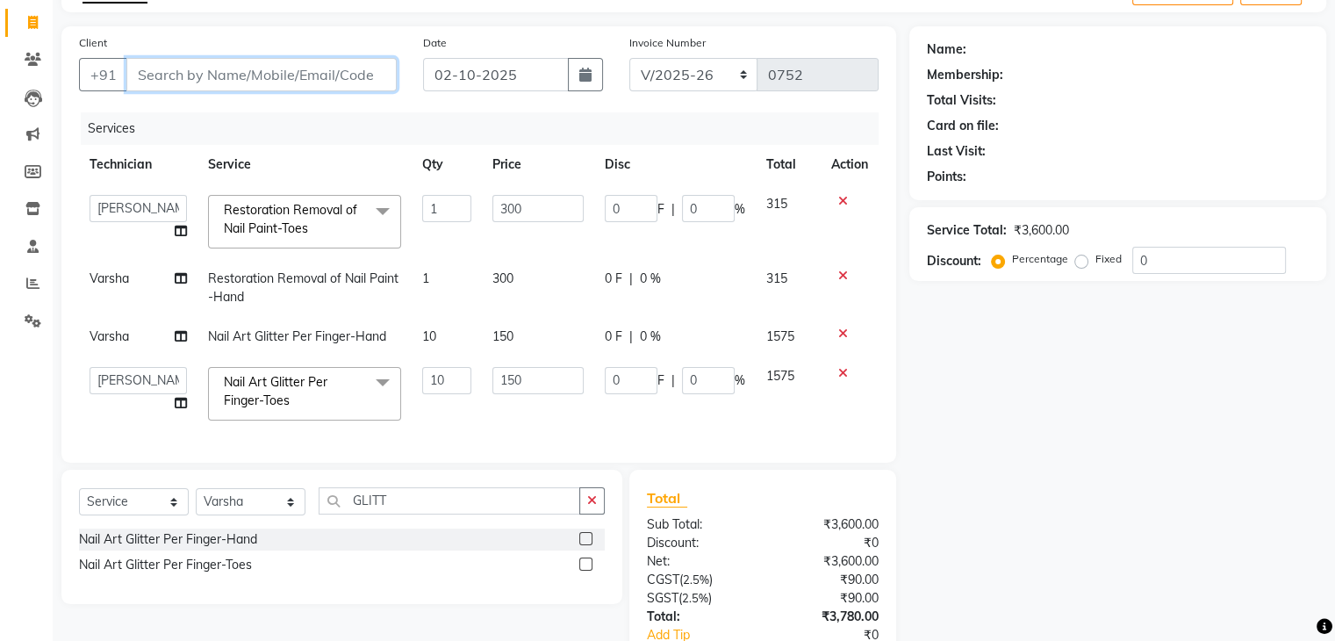
click at [214, 74] on input "Client" at bounding box center [261, 74] width 270 height 33
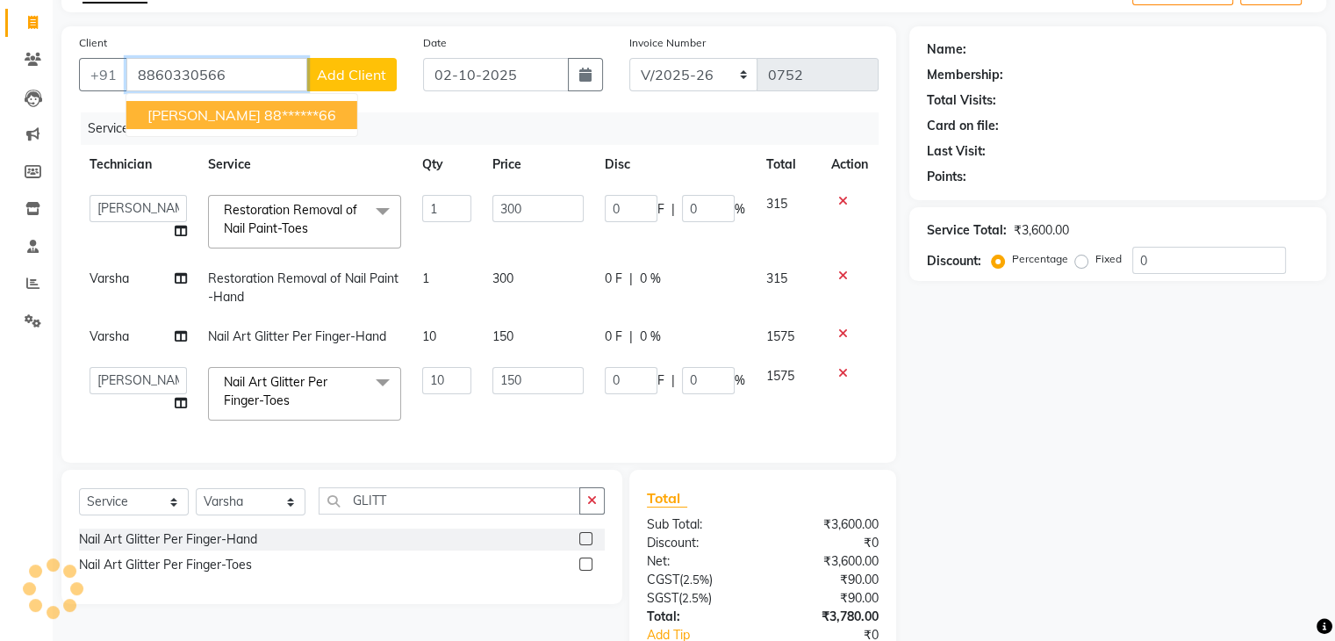
type input "8860330566"
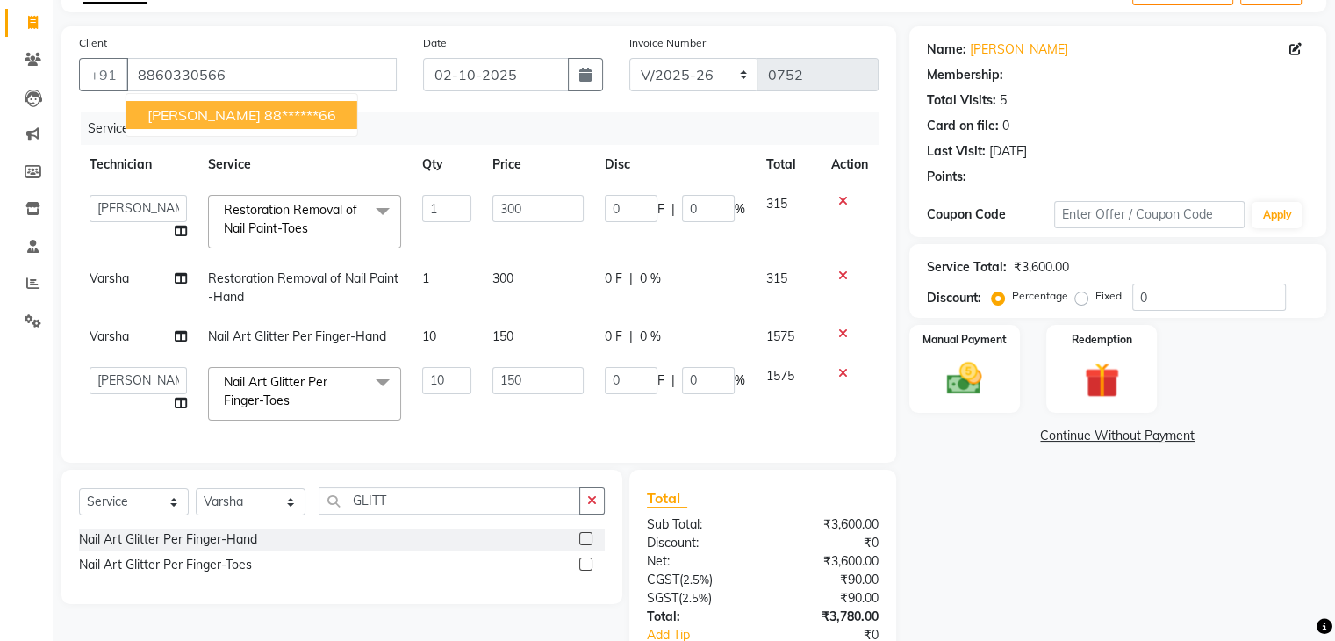
select select "1: Object"
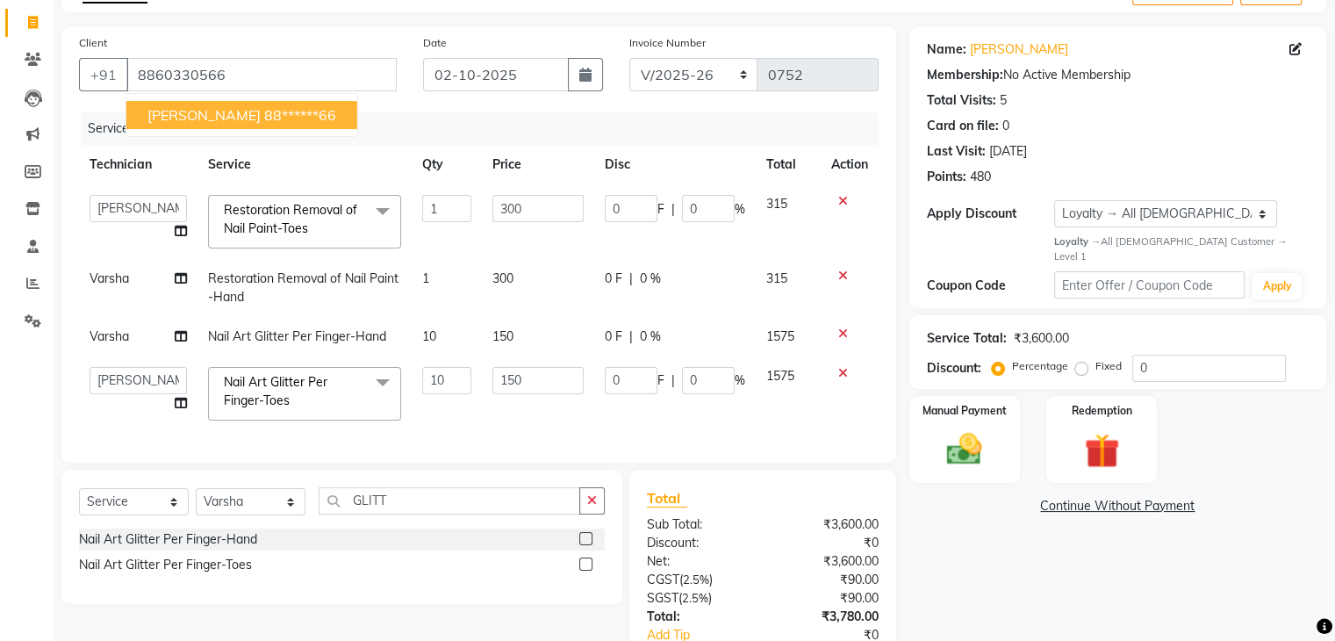
click at [264, 113] on ngb-highlight "88******66" at bounding box center [300, 115] width 72 height 18
type input "88******66"
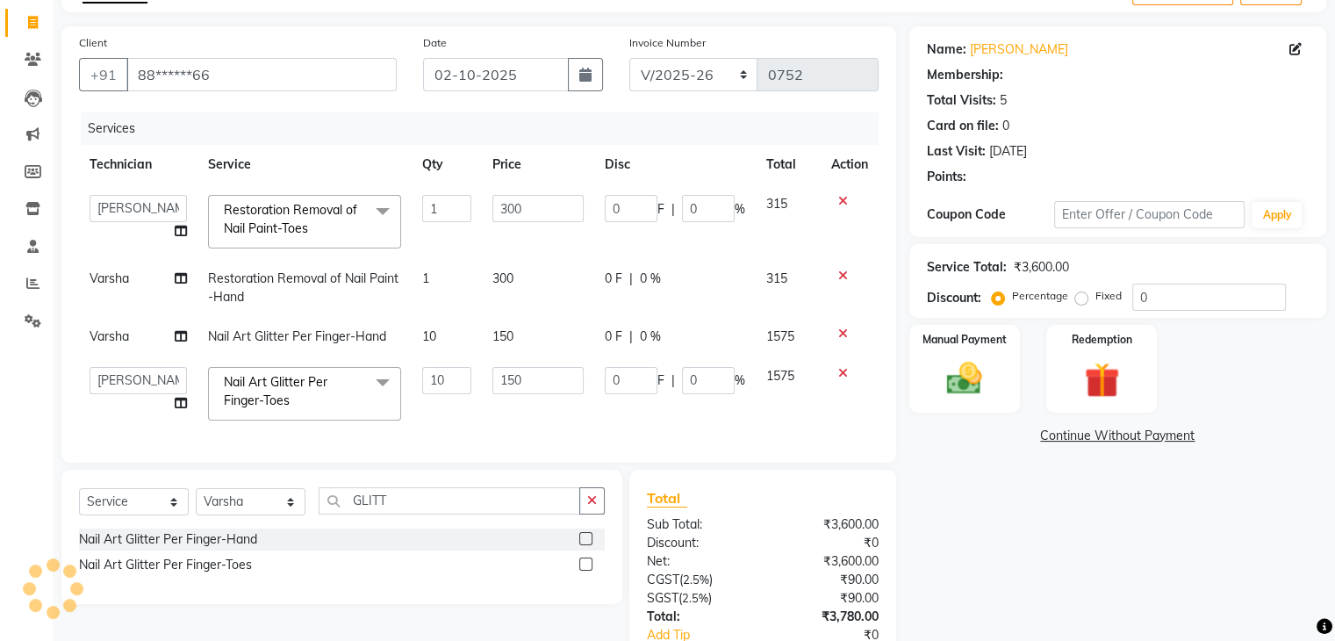
select select "1: Object"
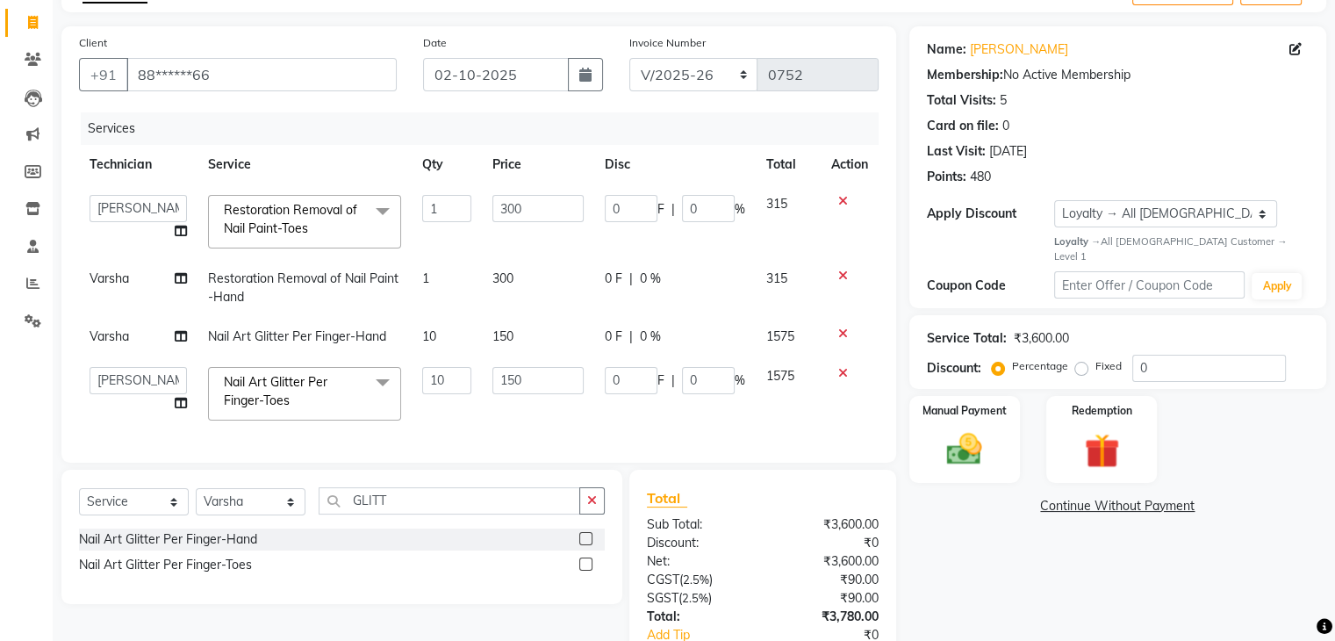
click at [555, 123] on div "Services" at bounding box center [486, 128] width 811 height 32
click at [965, 404] on div "Manual Payment" at bounding box center [964, 439] width 115 height 90
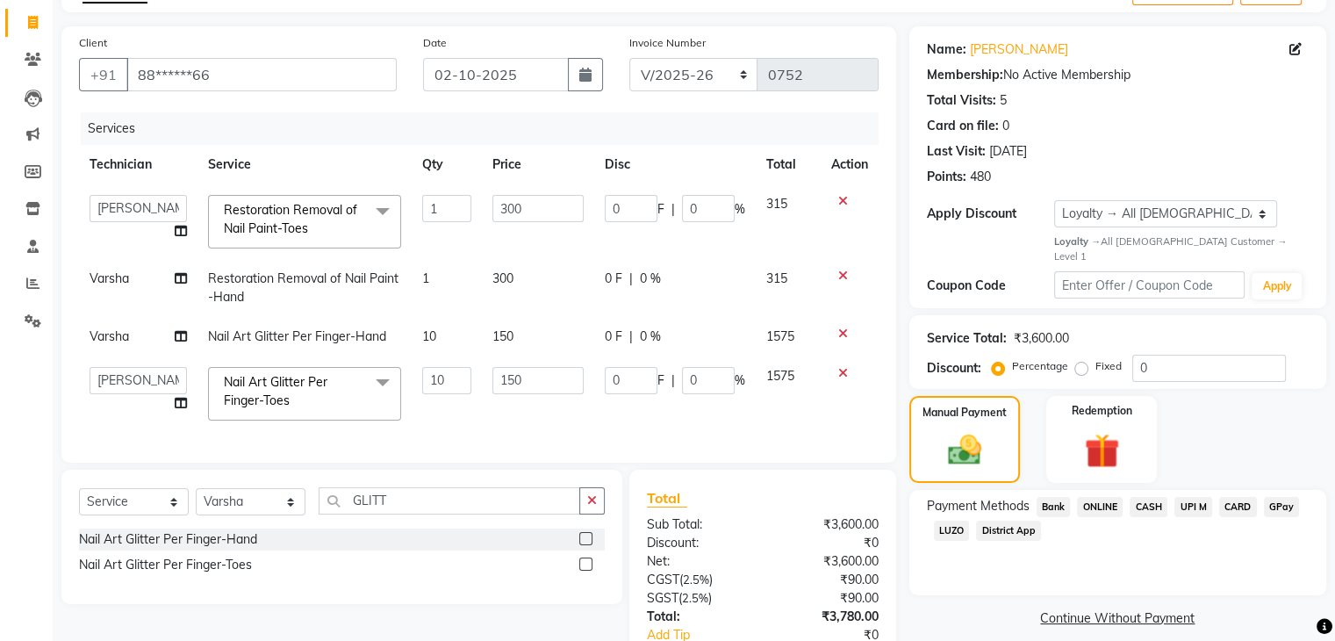
click at [1198, 497] on span "UPI M" at bounding box center [1194, 507] width 38 height 20
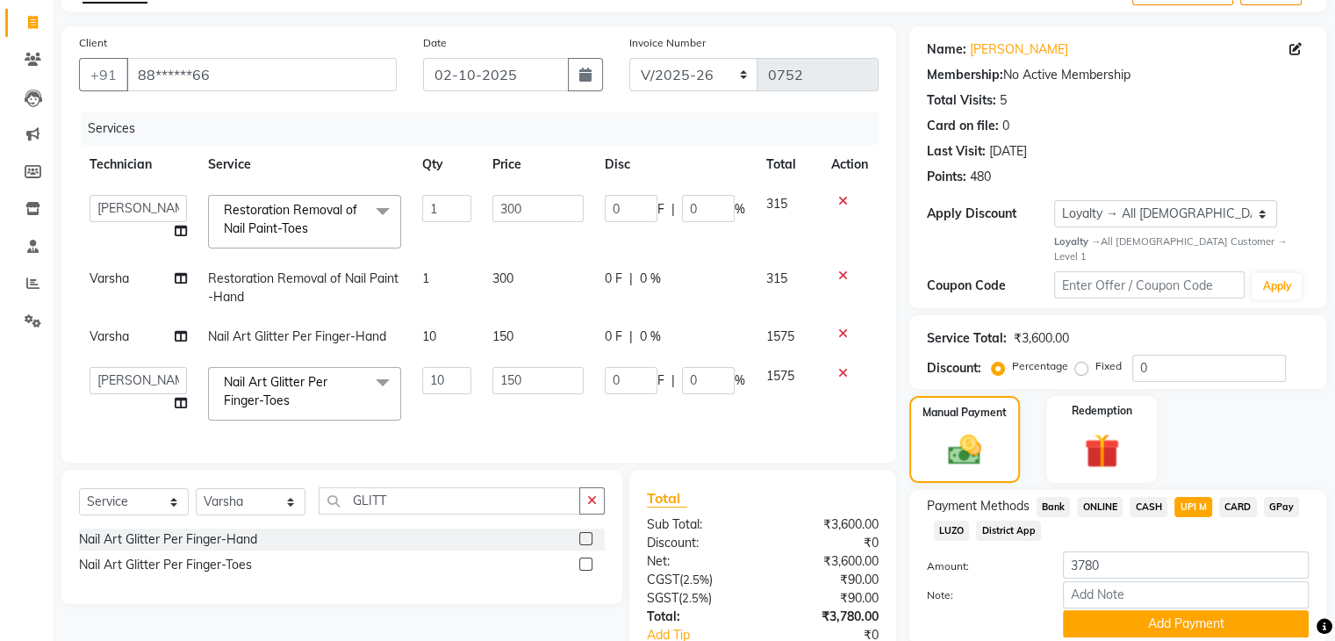
scroll to position [232, 0]
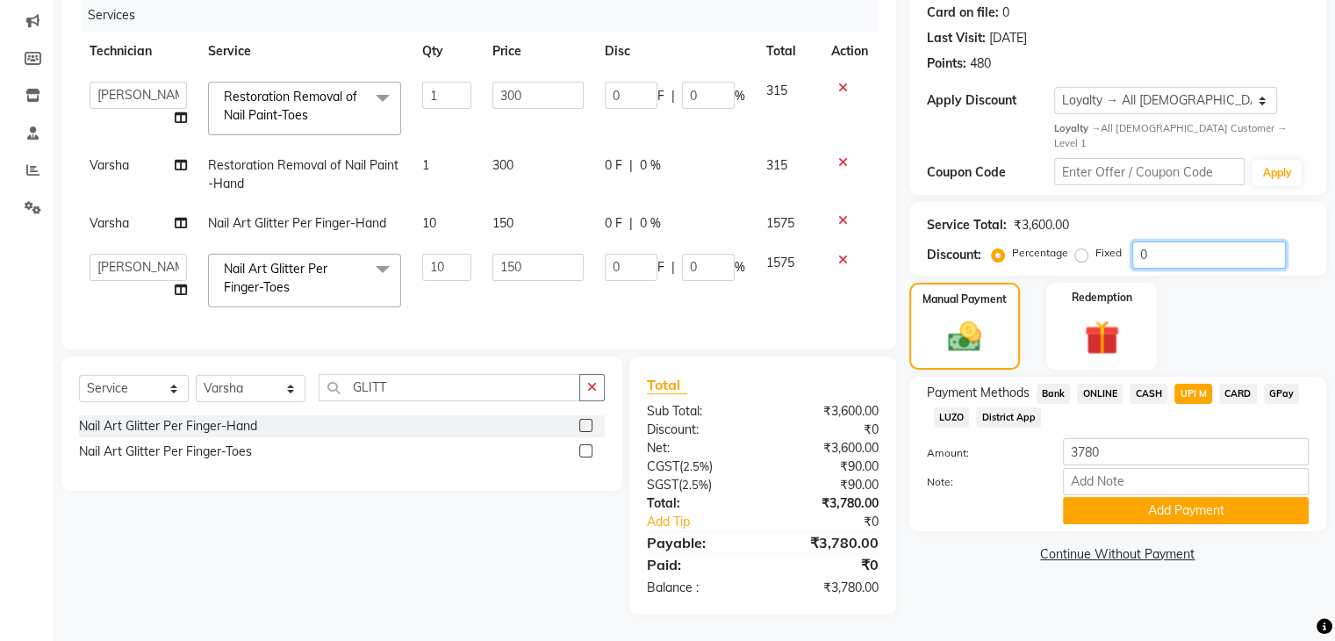
click at [1163, 241] on input "0" at bounding box center [1210, 254] width 154 height 27
type input "02"
type input "6"
type input "2"
type input "30"
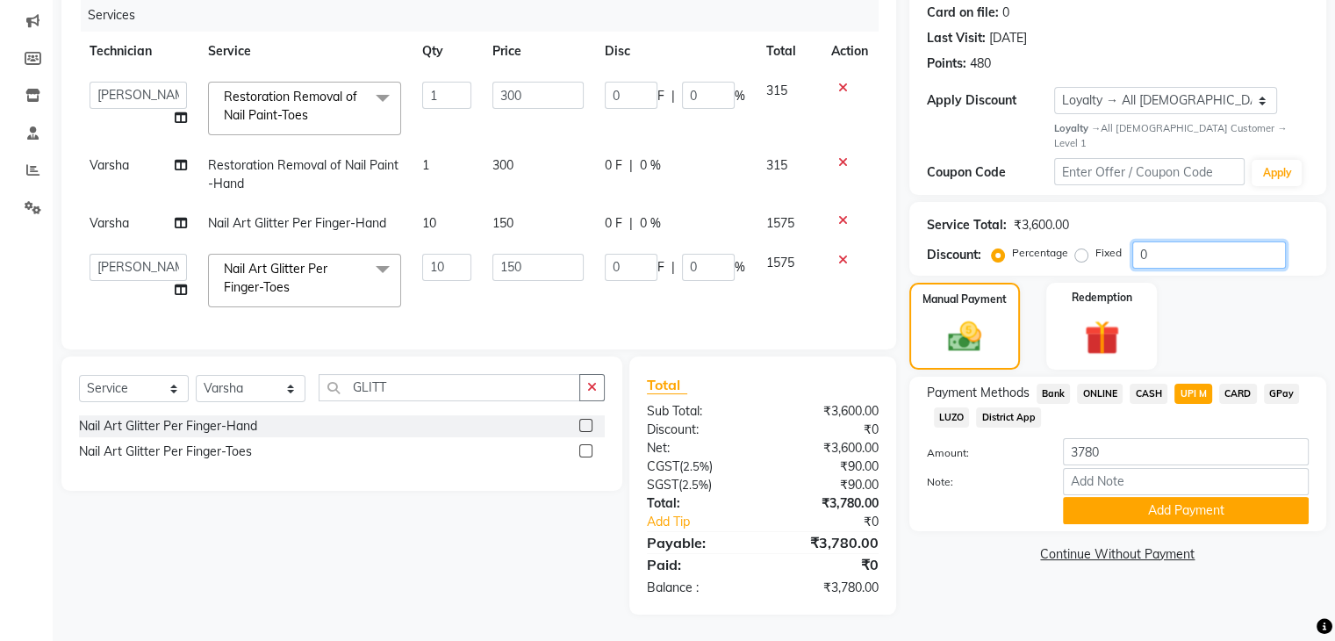
type input "2"
type input "025"
type input "75"
type input "25"
type input "375"
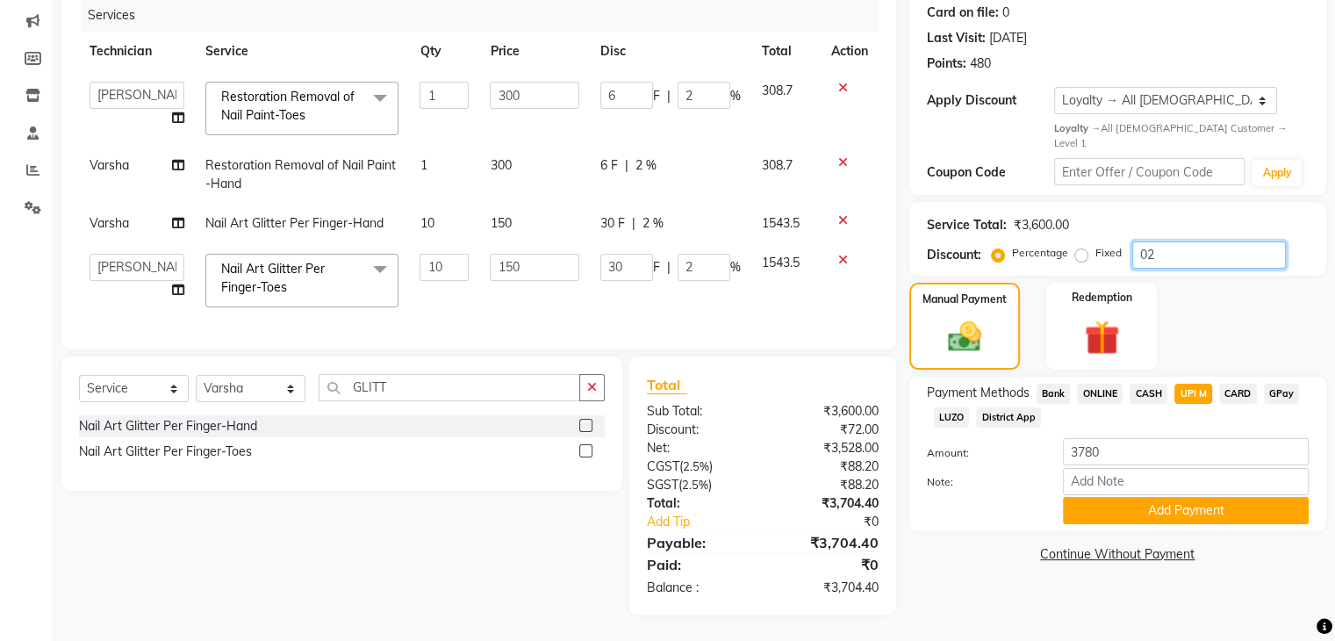
type input "25"
click at [1180, 241] on input "025" at bounding box center [1210, 254] width 154 height 27
type input "02"
type input "6"
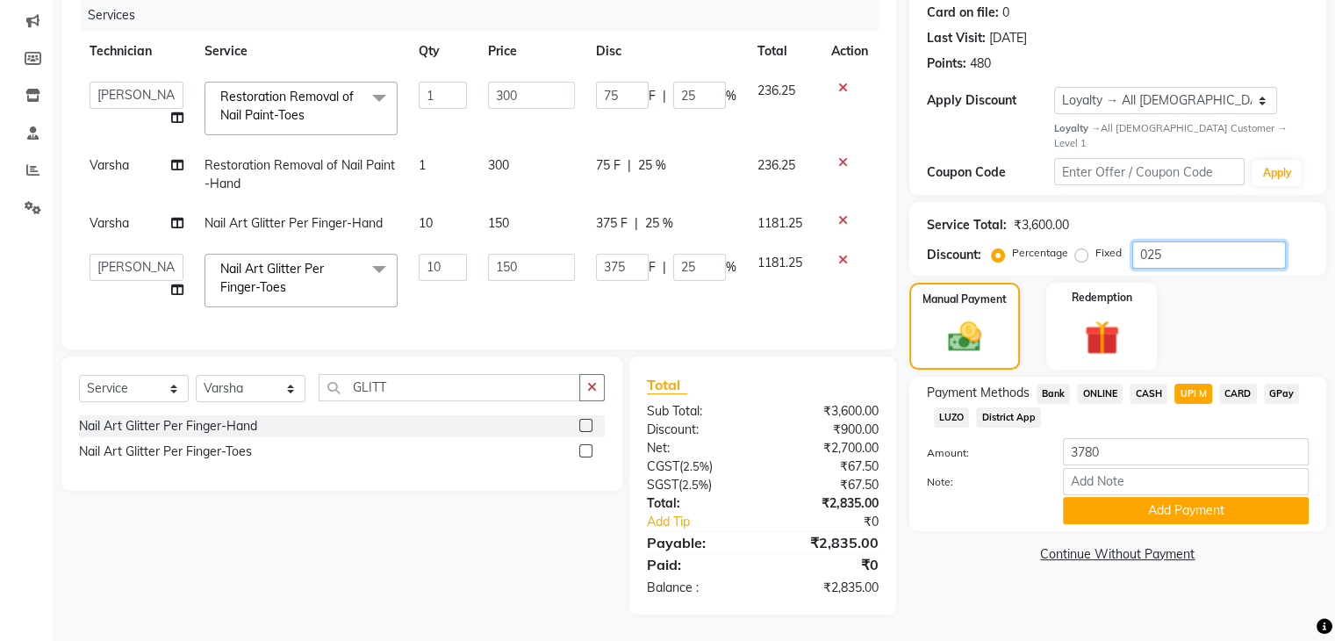
type input "2"
type input "30"
type input "2"
type input "0"
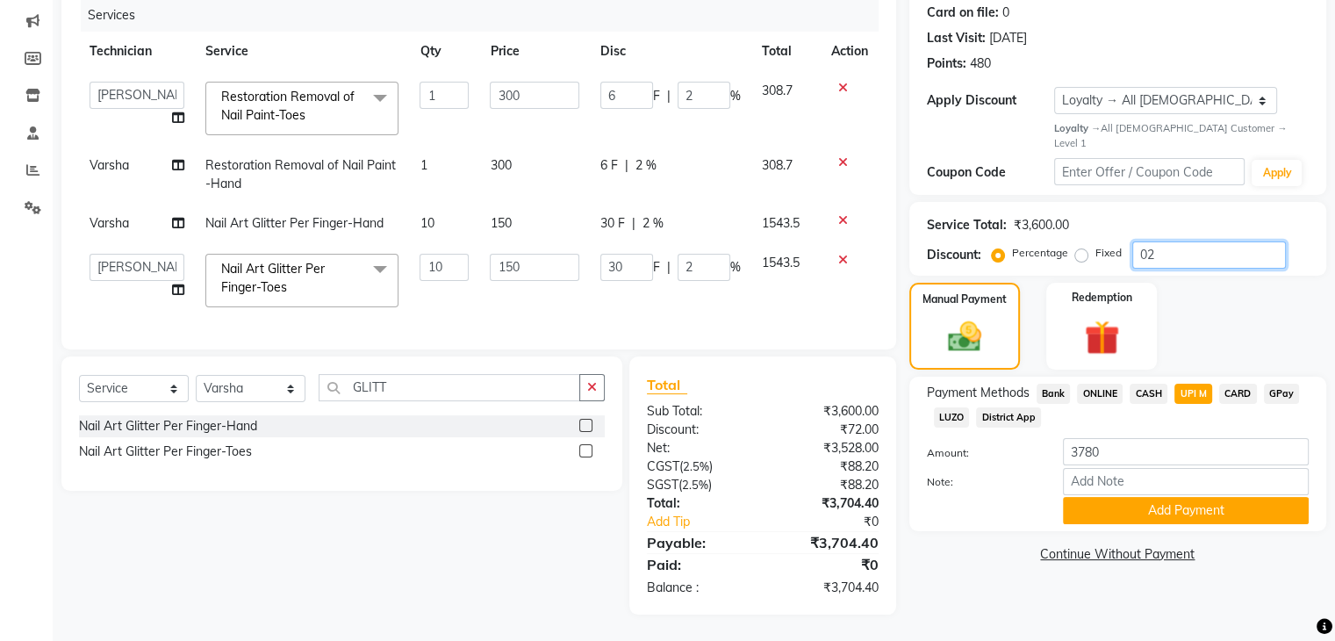
type input "0"
click at [1194, 497] on button "Add Payment" at bounding box center [1186, 510] width 246 height 27
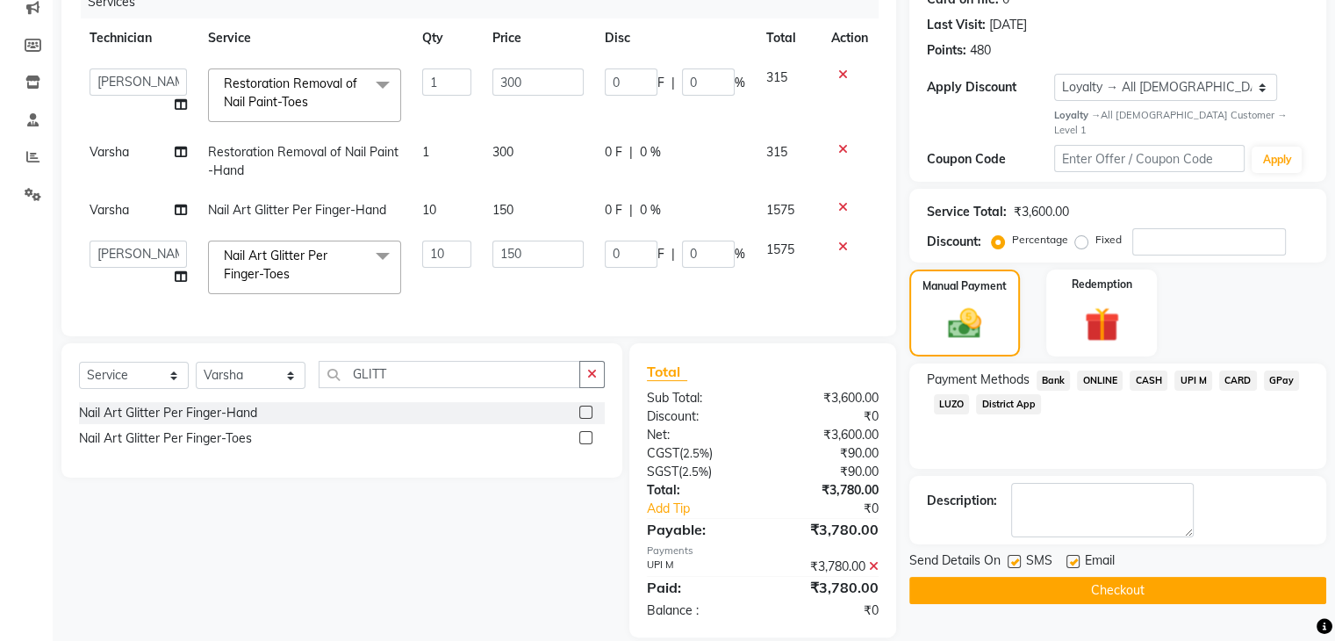
scroll to position [356, 0]
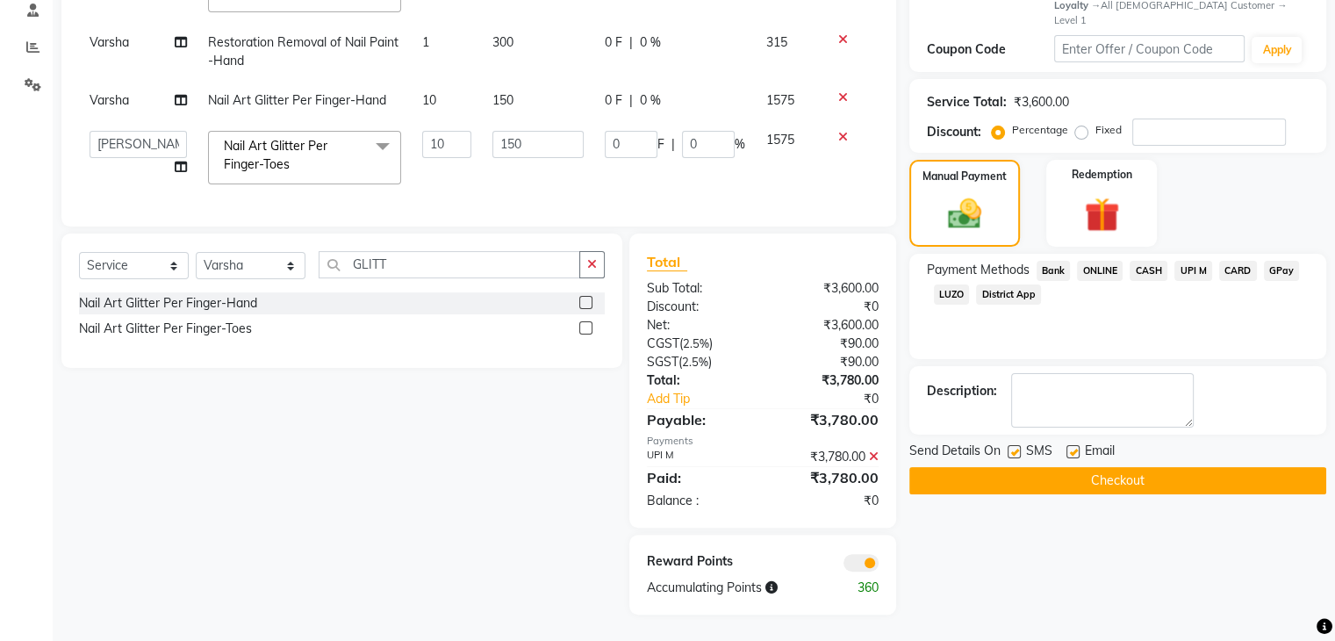
click at [1131, 467] on button "Checkout" at bounding box center [1118, 480] width 417 height 27
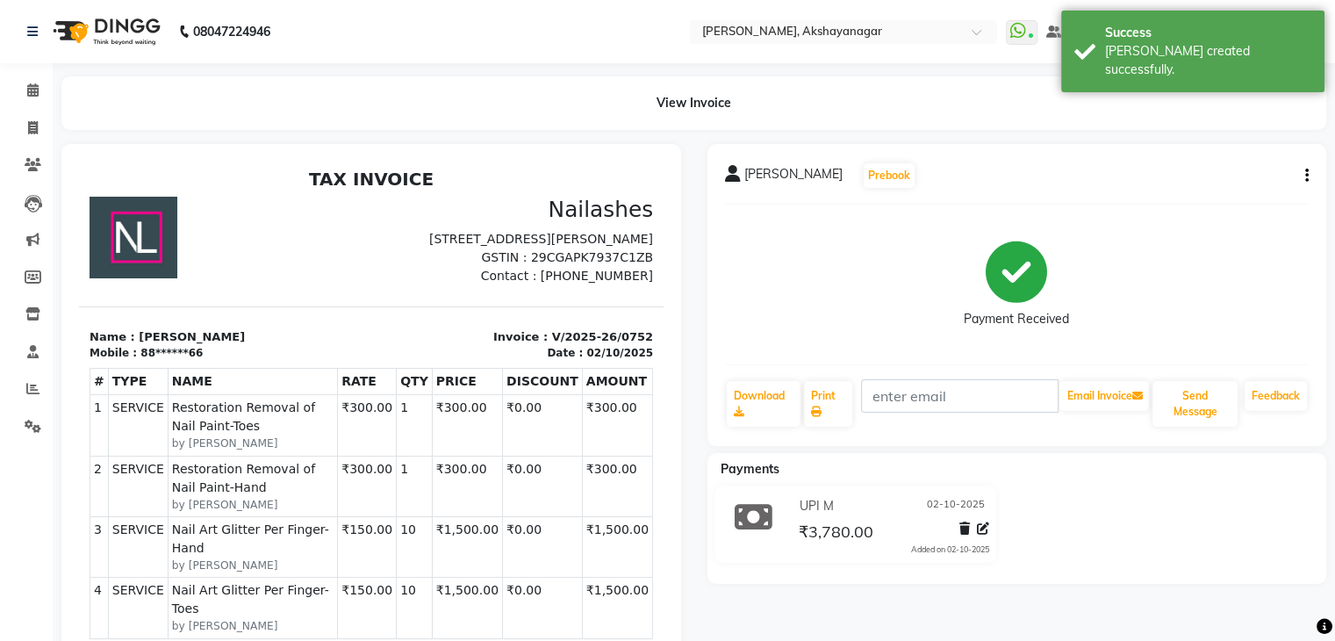
click at [244, 187] on h2 "TAX INVOICE" at bounding box center [372, 179] width 564 height 21
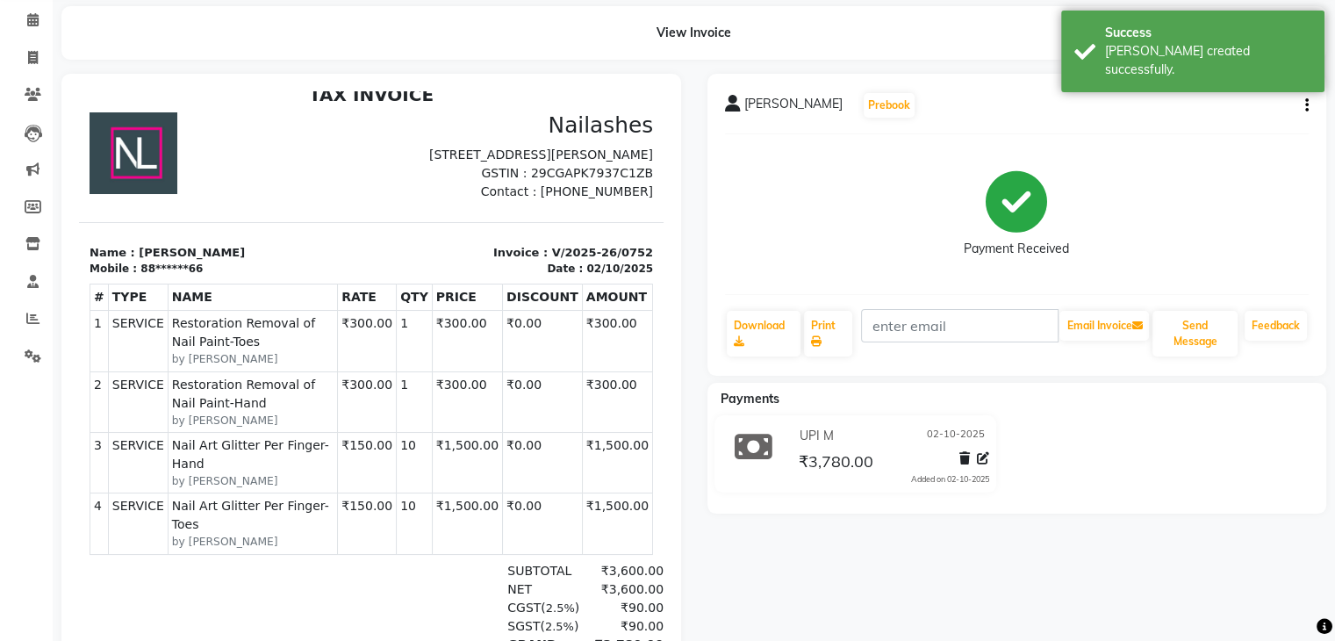
scroll to position [105, 0]
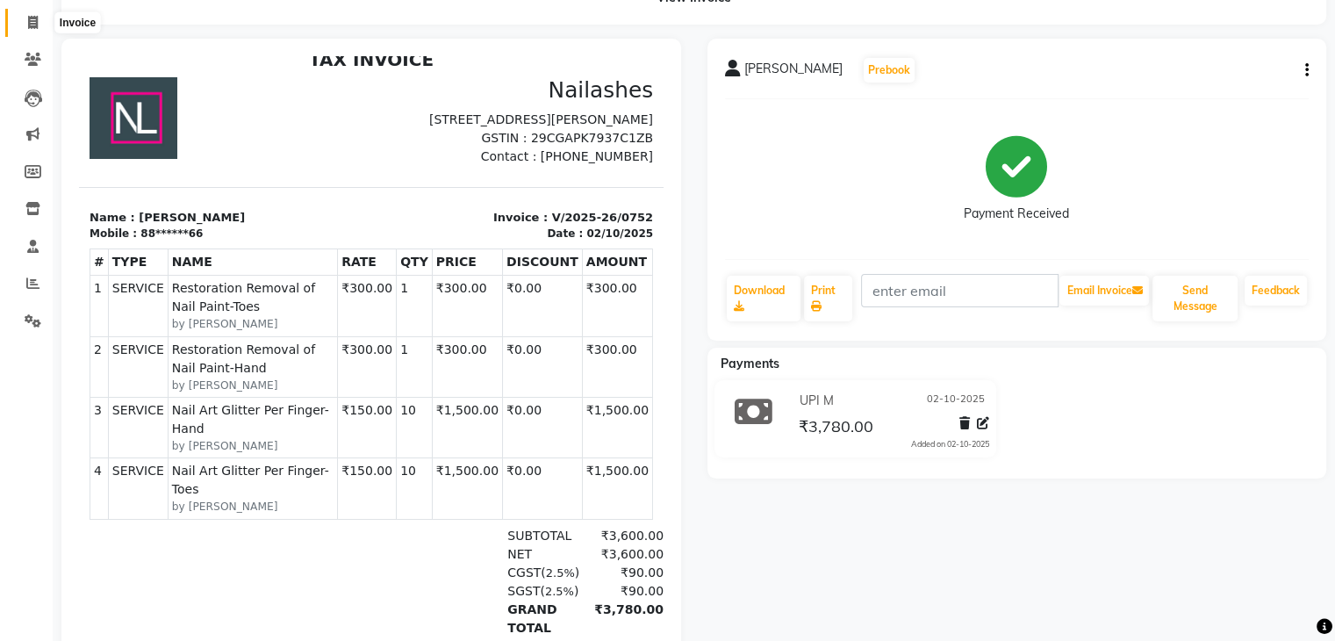
click at [32, 24] on icon at bounding box center [33, 22] width 10 height 13
select select "service"
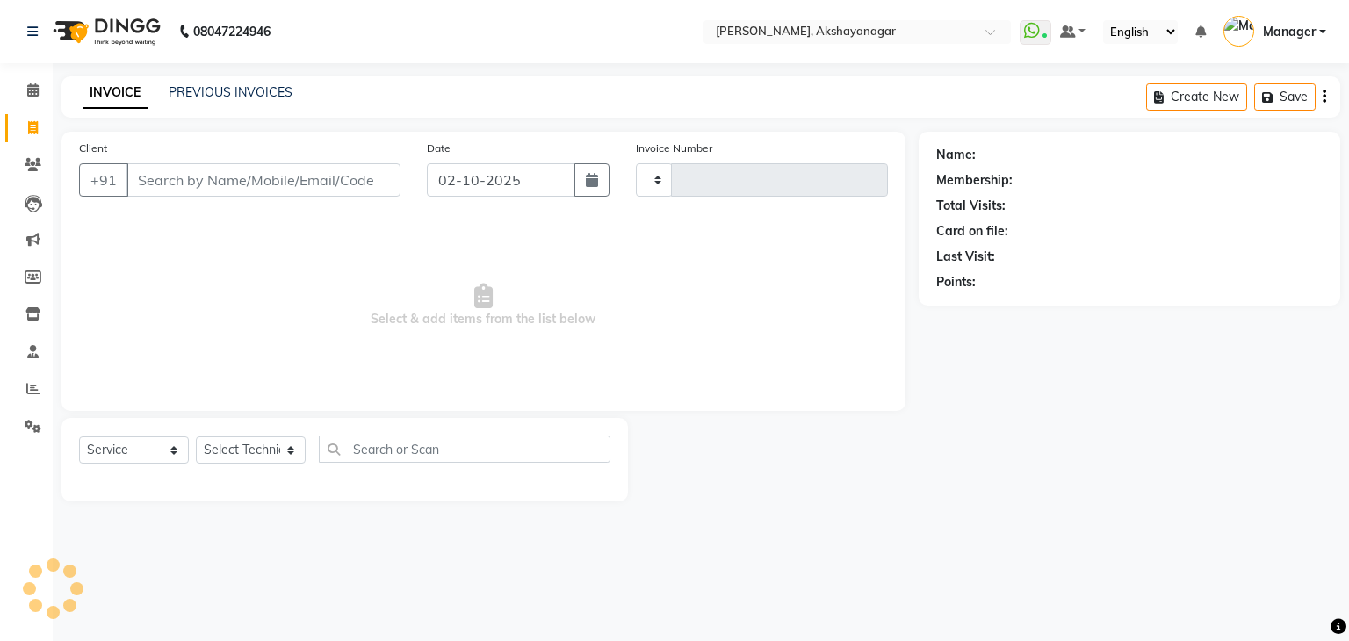
type input "0753"
select select "7395"
click at [32, 390] on icon at bounding box center [32, 388] width 13 height 13
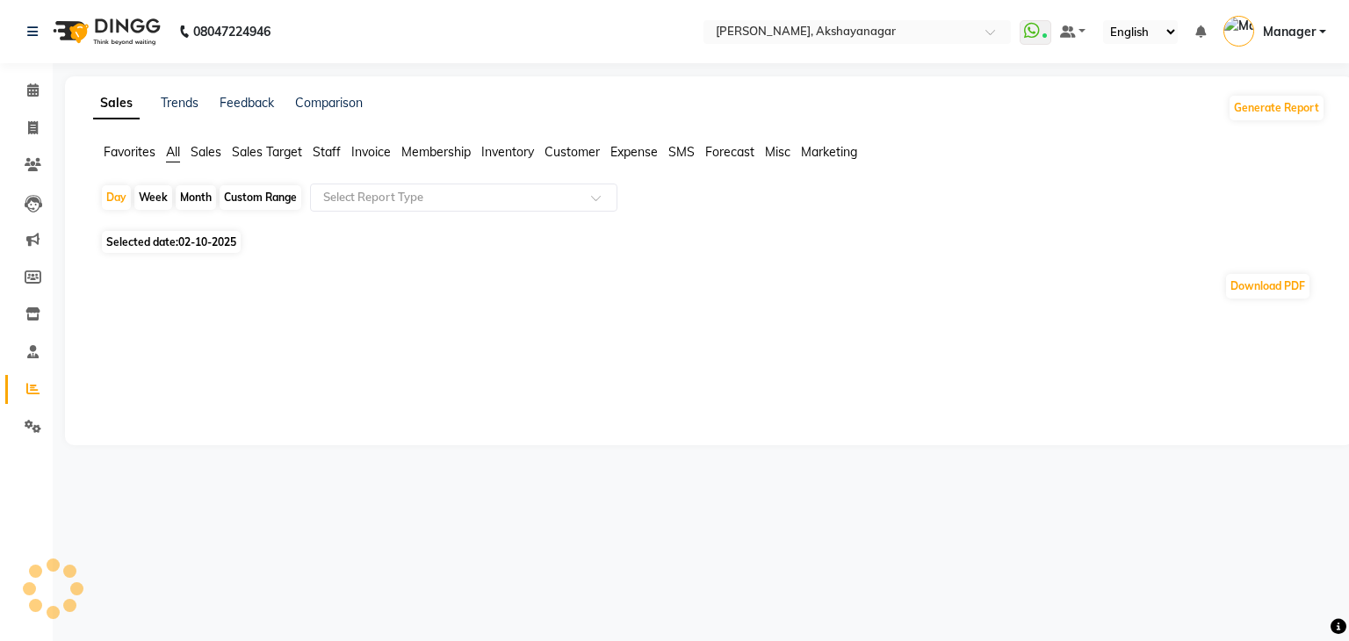
click at [331, 155] on span "Staff" at bounding box center [327, 152] width 28 height 16
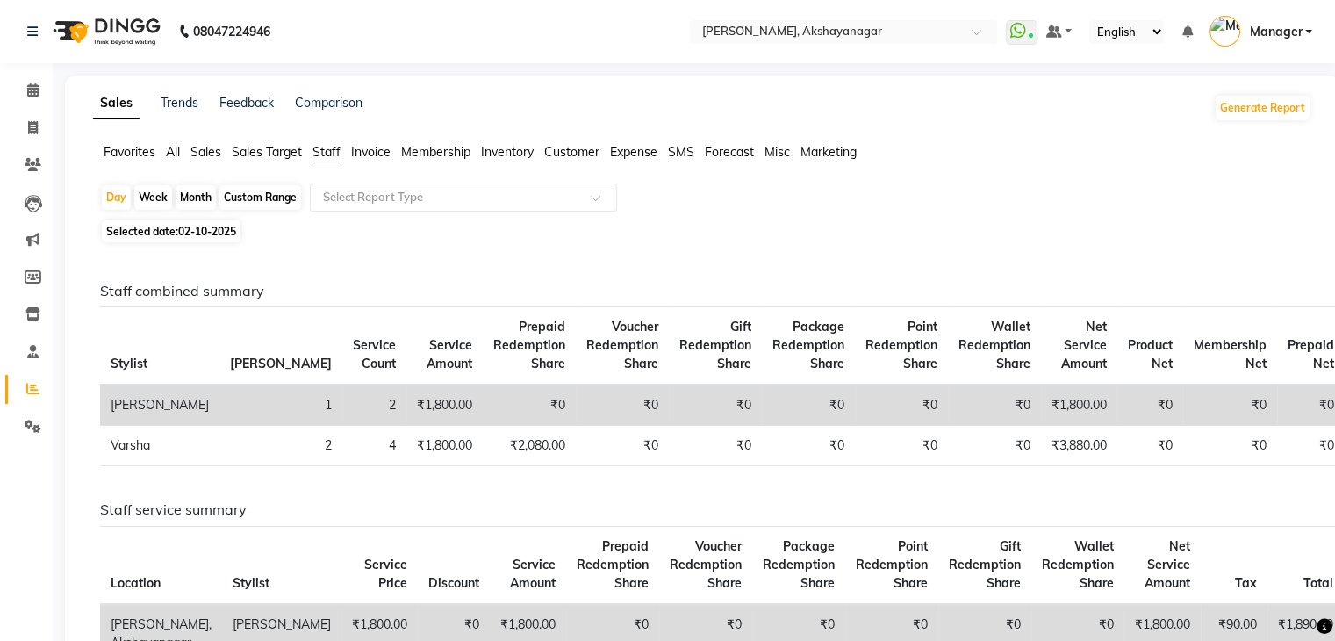
click at [191, 191] on div "Month" at bounding box center [196, 197] width 40 height 25
select select "10"
select select "2025"
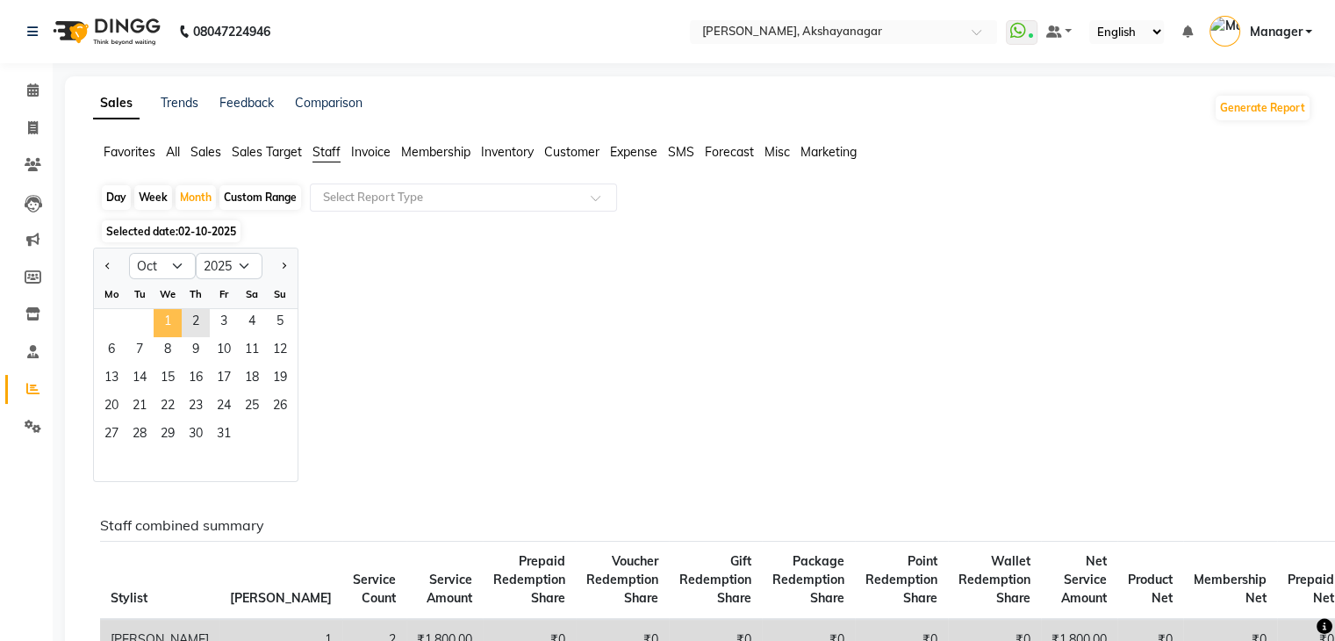
click at [162, 317] on span "1" at bounding box center [168, 323] width 28 height 28
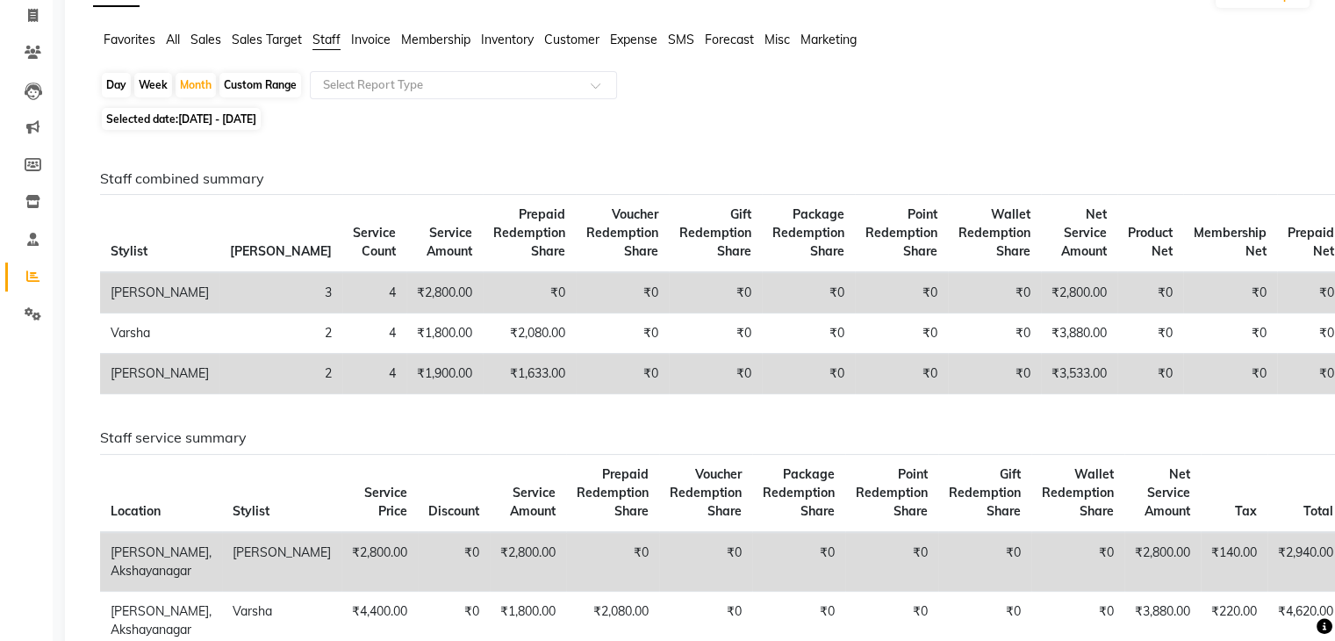
scroll to position [140, 0]
